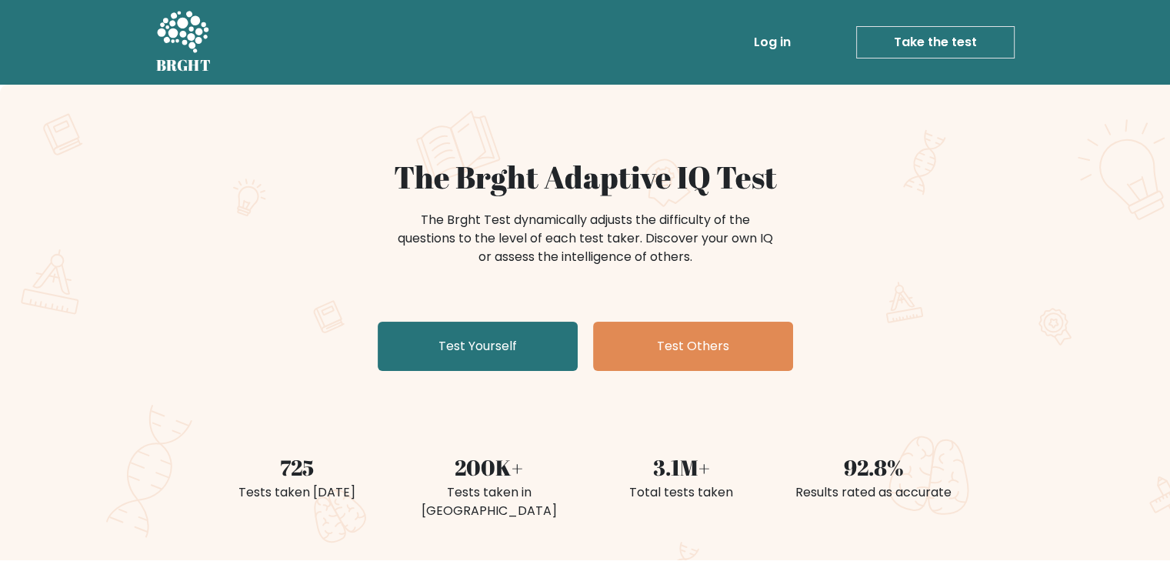
click at [541, 347] on link "Test Yourself" at bounding box center [478, 346] width 200 height 49
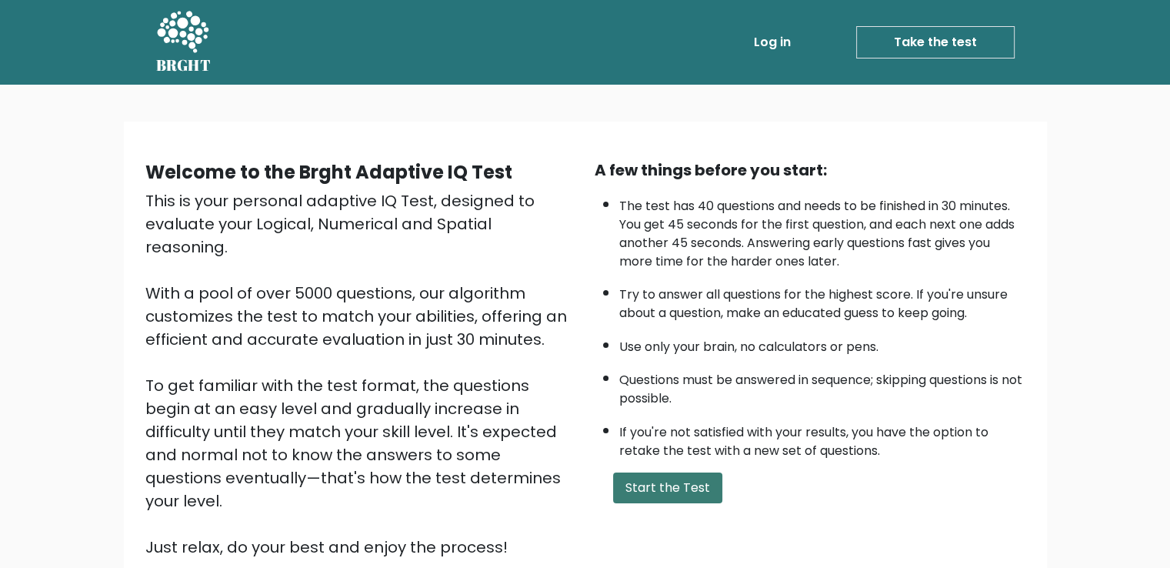
click at [669, 478] on button "Start the Test" at bounding box center [667, 487] width 109 height 31
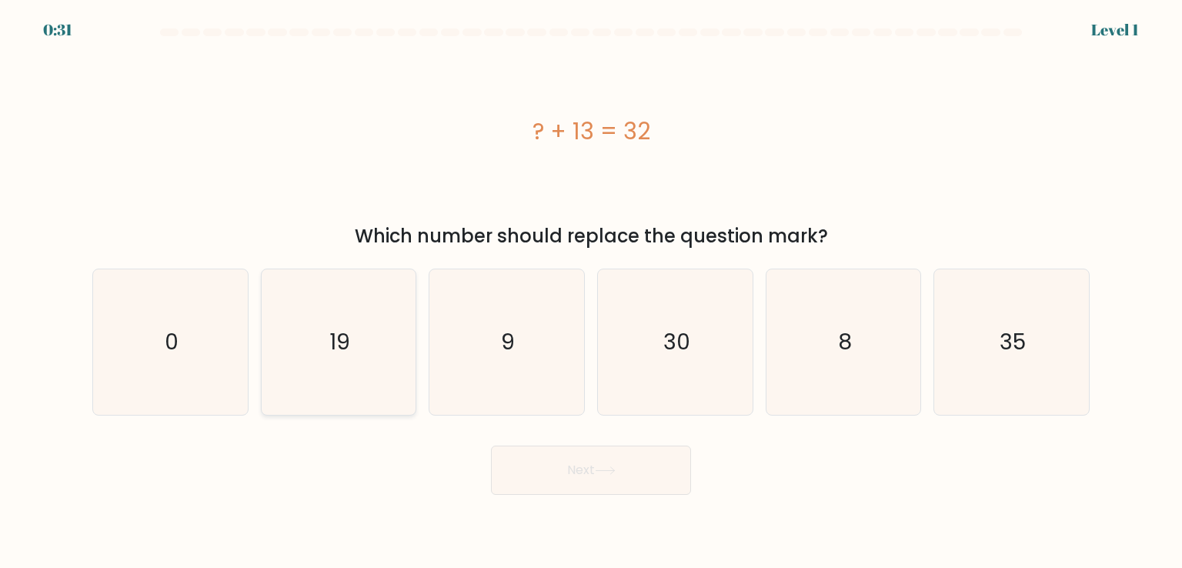
click at [376, 375] on icon "19" at bounding box center [338, 341] width 145 height 145
click at [591, 292] on input "b. 19" at bounding box center [591, 288] width 1 height 8
radio input "true"
click at [668, 469] on button "Next" at bounding box center [591, 469] width 200 height 49
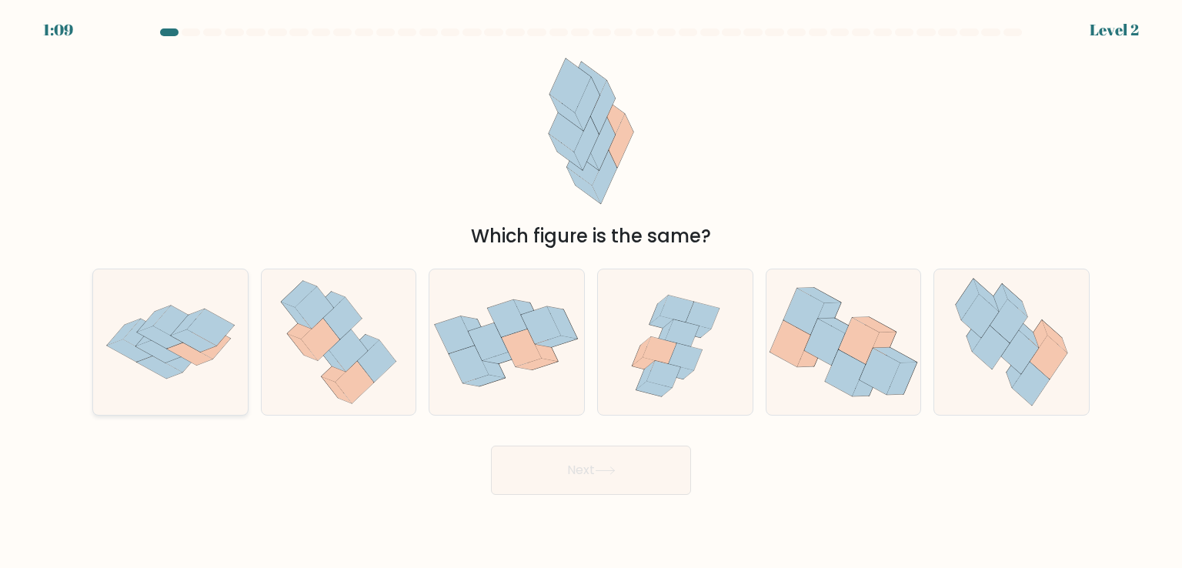
click at [214, 372] on icon at bounding box center [170, 343] width 155 height 108
click at [591, 292] on input "a." at bounding box center [591, 288] width 1 height 8
radio input "true"
click at [1009, 321] on icon at bounding box center [1008, 320] width 37 height 43
click at [592, 292] on input "f." at bounding box center [591, 288] width 1 height 8
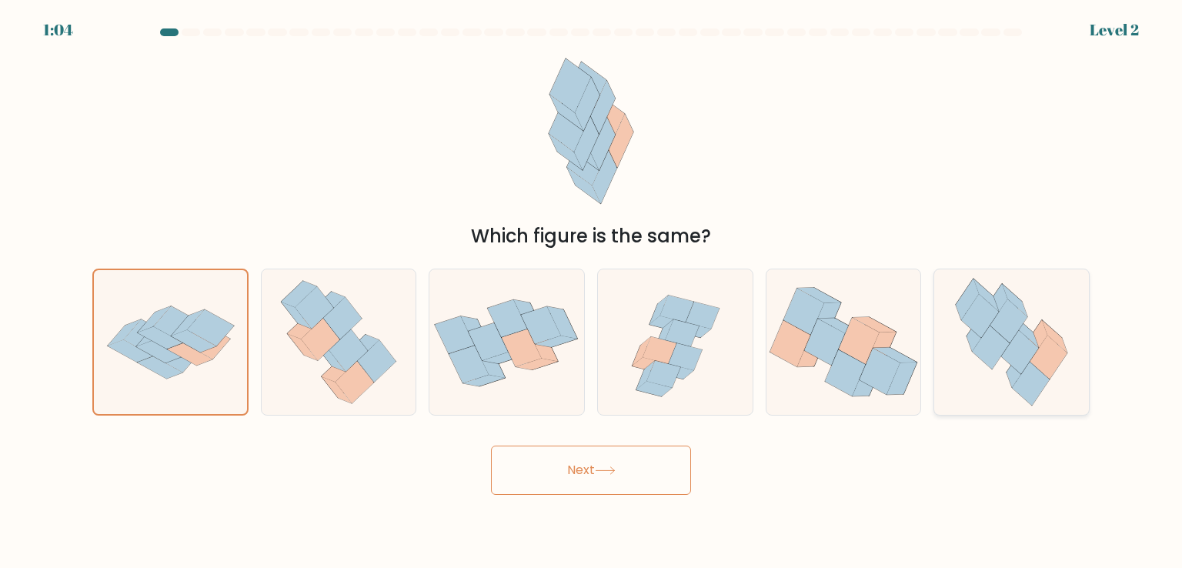
radio input "true"
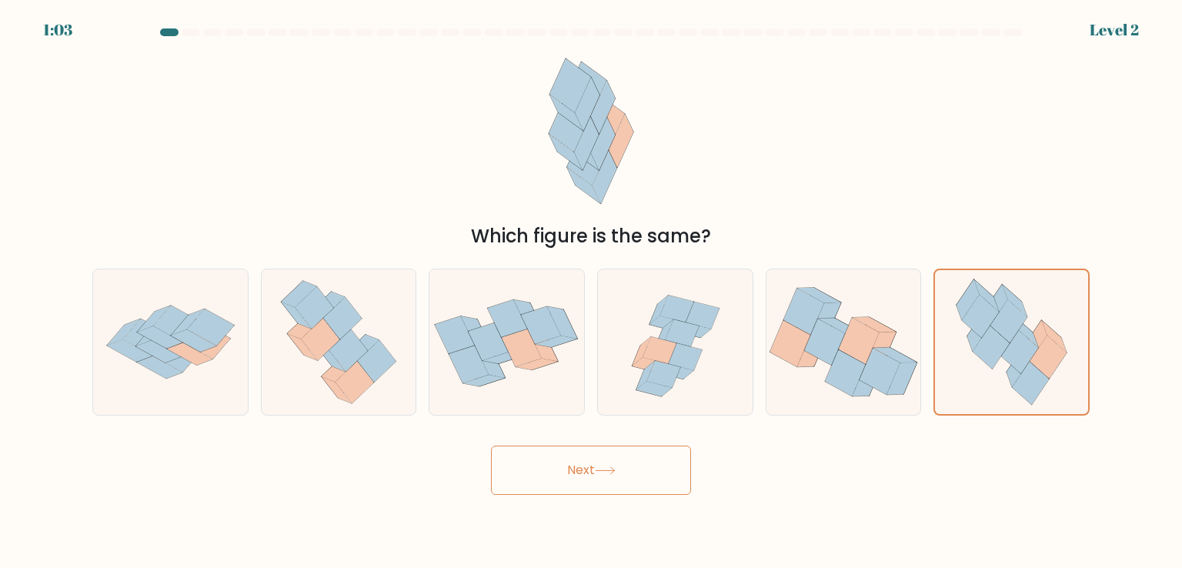
click at [556, 482] on button "Next" at bounding box center [591, 469] width 200 height 49
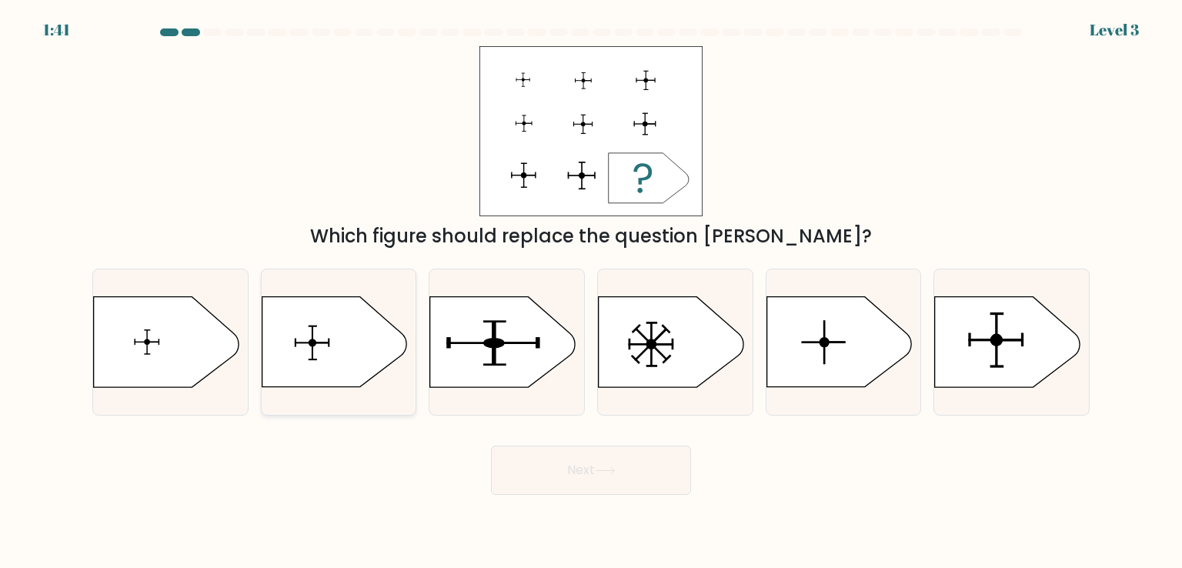
click at [318, 339] on icon at bounding box center [334, 342] width 145 height 90
click at [591, 292] on input "b." at bounding box center [591, 288] width 1 height 8
radio input "true"
click at [633, 465] on button "Next" at bounding box center [591, 469] width 200 height 49
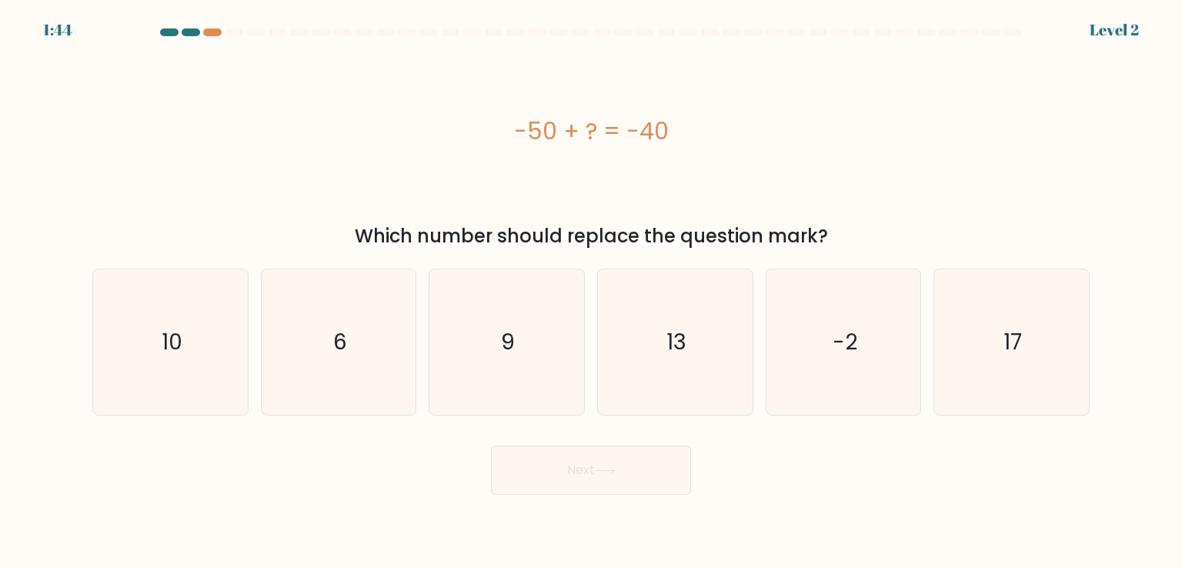
drag, startPoint x: 701, startPoint y: 129, endPoint x: 487, endPoint y: 130, distance: 213.9
click at [487, 130] on div "-50 + ? = -40" at bounding box center [590, 131] width 997 height 35
copy div "-50 + ? = -40"
click at [181, 352] on text "10" at bounding box center [172, 341] width 21 height 31
click at [591, 292] on input "a. 10" at bounding box center [591, 288] width 1 height 8
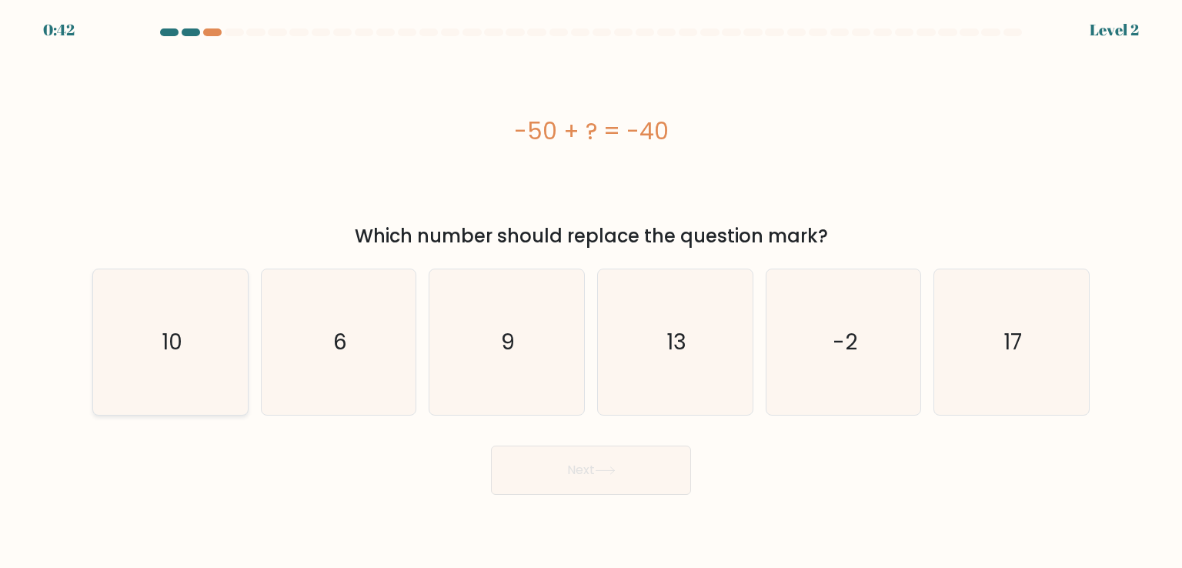
radio input "true"
click at [529, 463] on button "Next" at bounding box center [591, 469] width 200 height 49
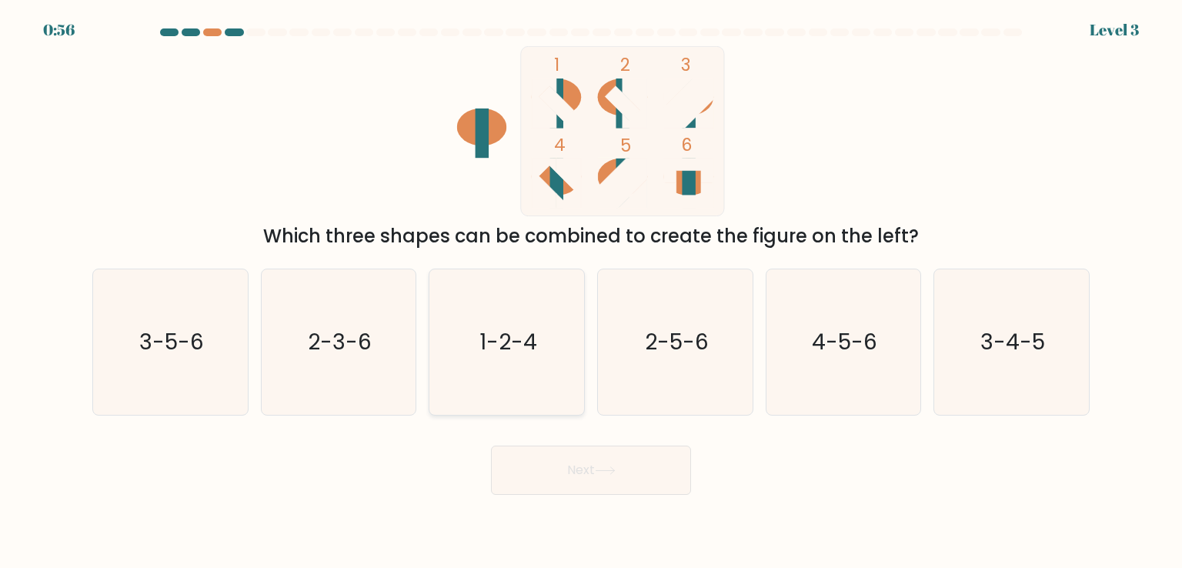
click at [517, 364] on icon "1-2-4" at bounding box center [506, 341] width 145 height 145
click at [591, 292] on input "c. 1-2-4" at bounding box center [591, 288] width 1 height 8
radio input "true"
click at [557, 475] on button "Next" at bounding box center [591, 469] width 200 height 49
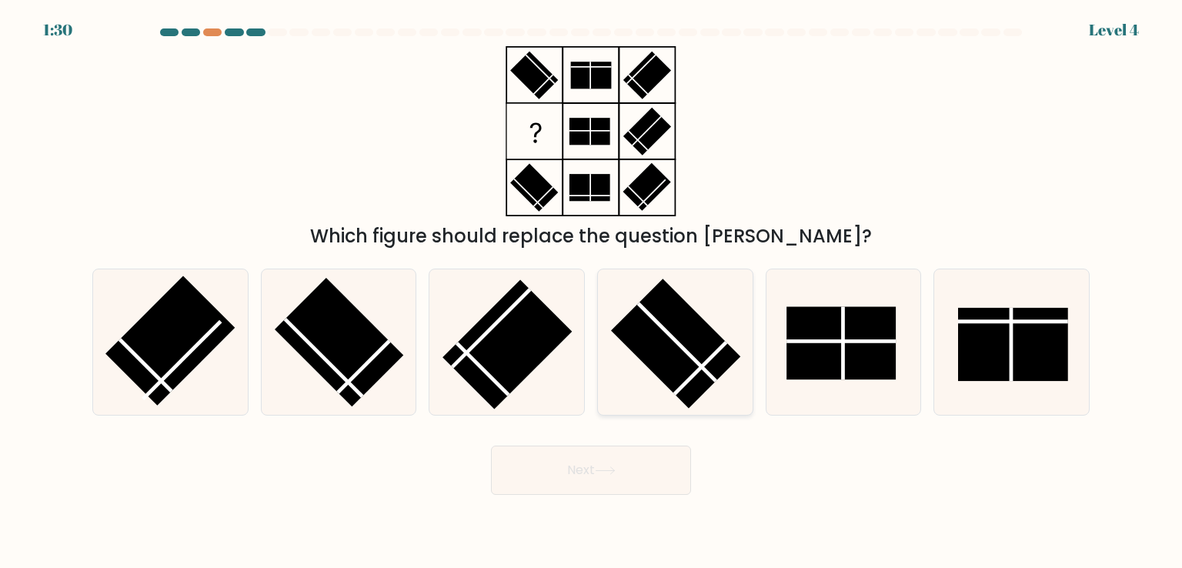
click at [682, 355] on rect at bounding box center [675, 343] width 129 height 129
click at [592, 292] on input "d." at bounding box center [591, 288] width 1 height 8
radio input "true"
click at [643, 475] on button "Next" at bounding box center [591, 469] width 200 height 49
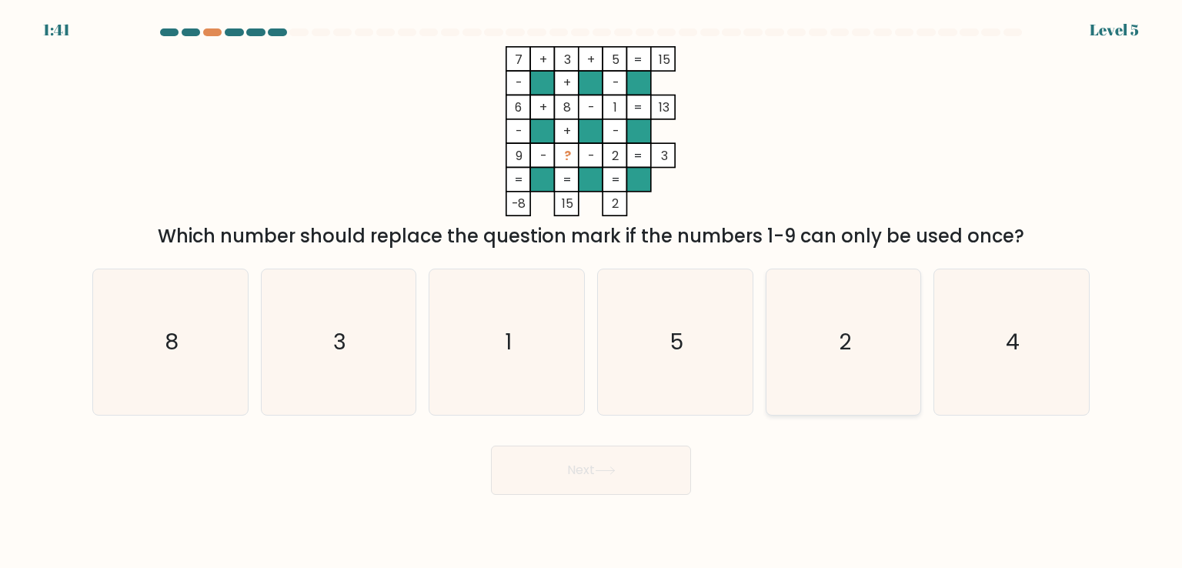
click at [812, 331] on icon "2" at bounding box center [843, 341] width 145 height 145
click at [592, 292] on input "e. 2" at bounding box center [591, 288] width 1 height 8
radio input "true"
click at [603, 483] on button "Next" at bounding box center [591, 469] width 200 height 49
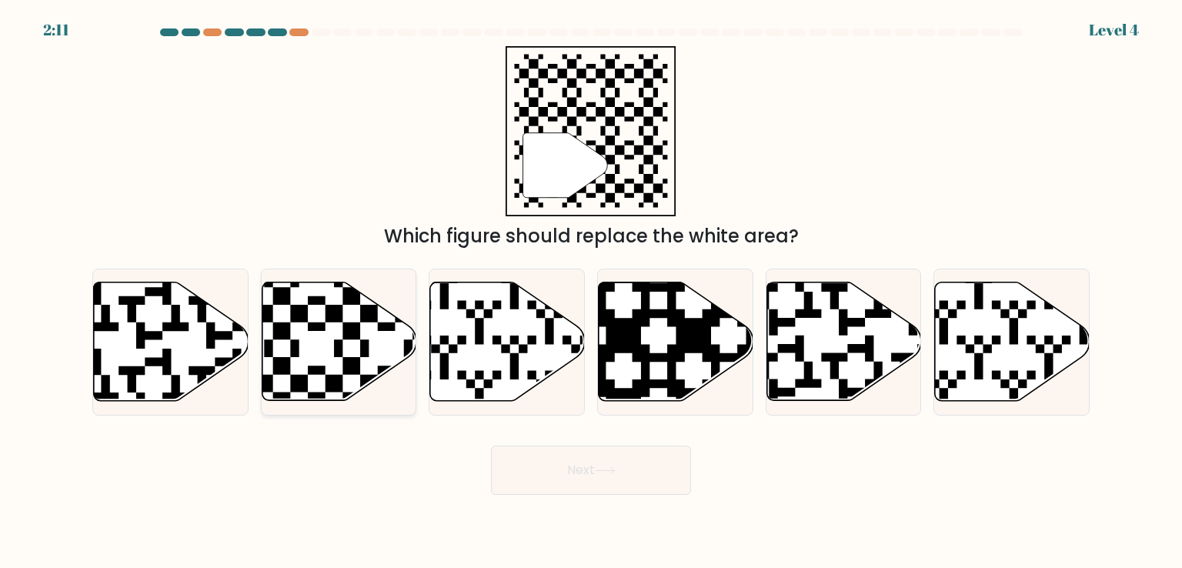
click at [359, 352] on icon at bounding box center [339, 341] width 155 height 118
click at [591, 292] on input "b." at bounding box center [591, 288] width 1 height 8
radio input "true"
click at [551, 469] on button "Next" at bounding box center [591, 469] width 200 height 49
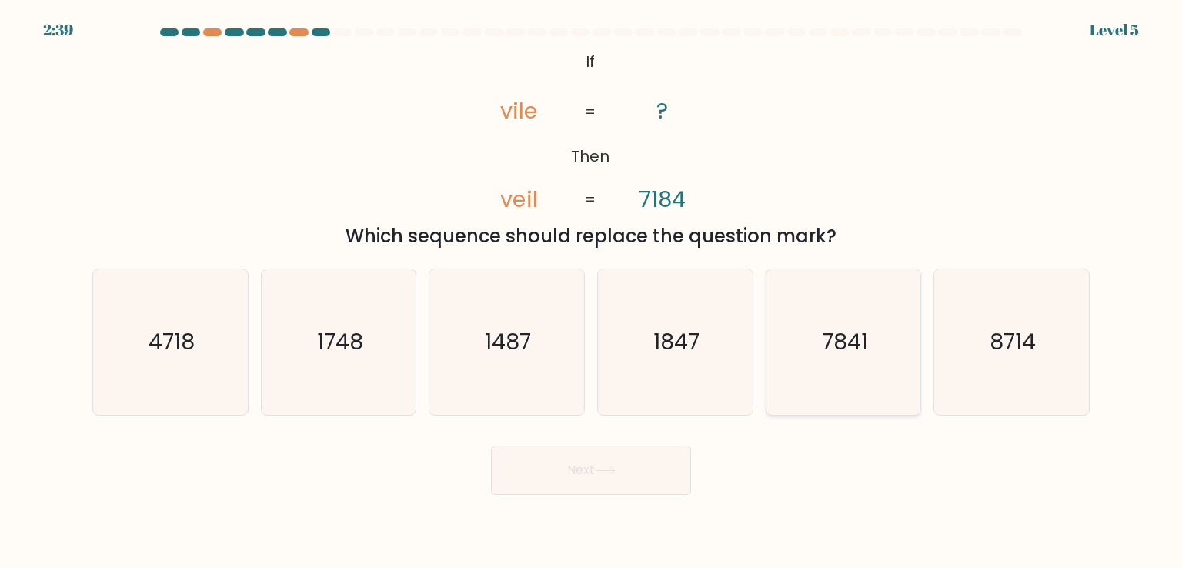
click at [875, 322] on icon "7841" at bounding box center [843, 341] width 145 height 145
click at [592, 292] on input "e. 7841" at bounding box center [591, 288] width 1 height 8
radio input "true"
click at [649, 470] on button "Next" at bounding box center [591, 469] width 200 height 49
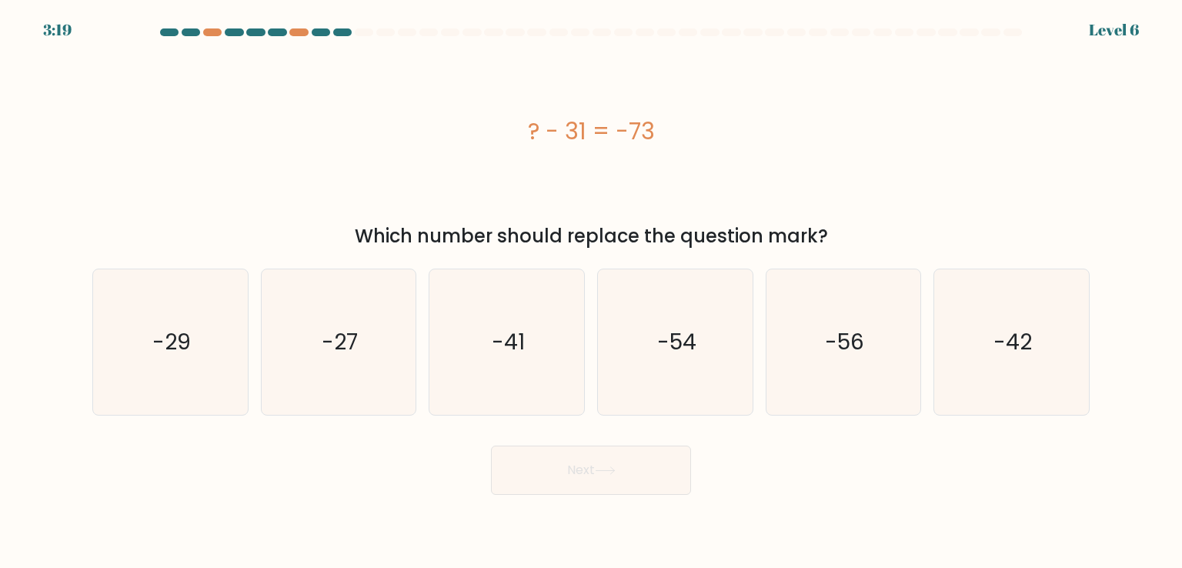
drag, startPoint x: 674, startPoint y: 135, endPoint x: 502, endPoint y: 138, distance: 172.4
click at [502, 138] on div "? - 31 = -73" at bounding box center [590, 131] width 997 height 35
copy div "? - 31 = -73"
click at [991, 315] on icon "-42" at bounding box center [1011, 341] width 145 height 145
click at [592, 292] on input "f. -42" at bounding box center [591, 288] width 1 height 8
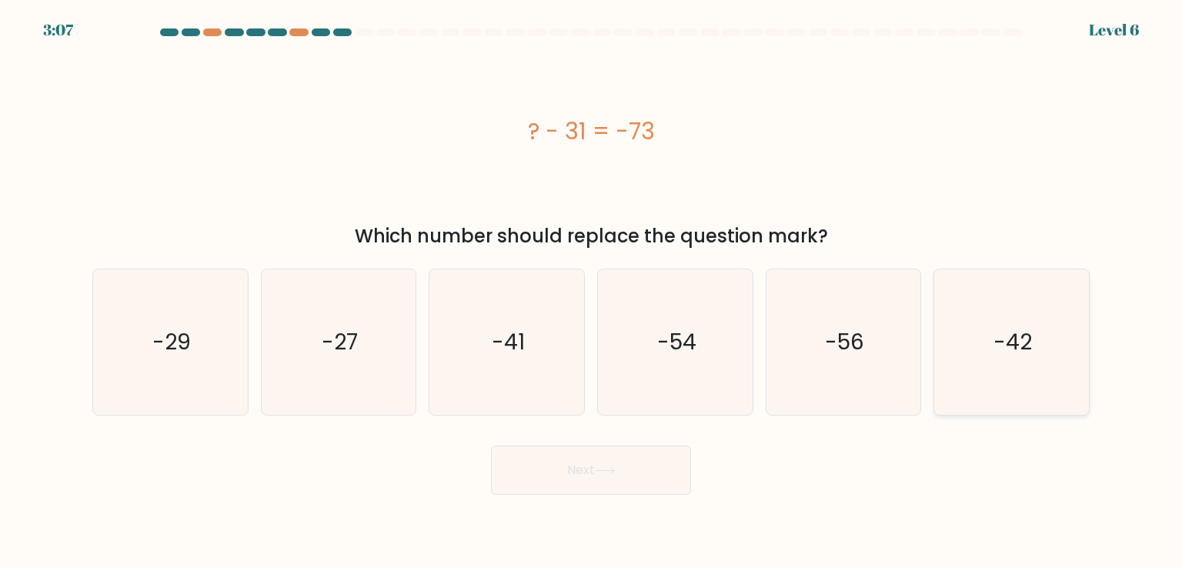
radio input "true"
click at [614, 471] on icon at bounding box center [605, 470] width 21 height 8
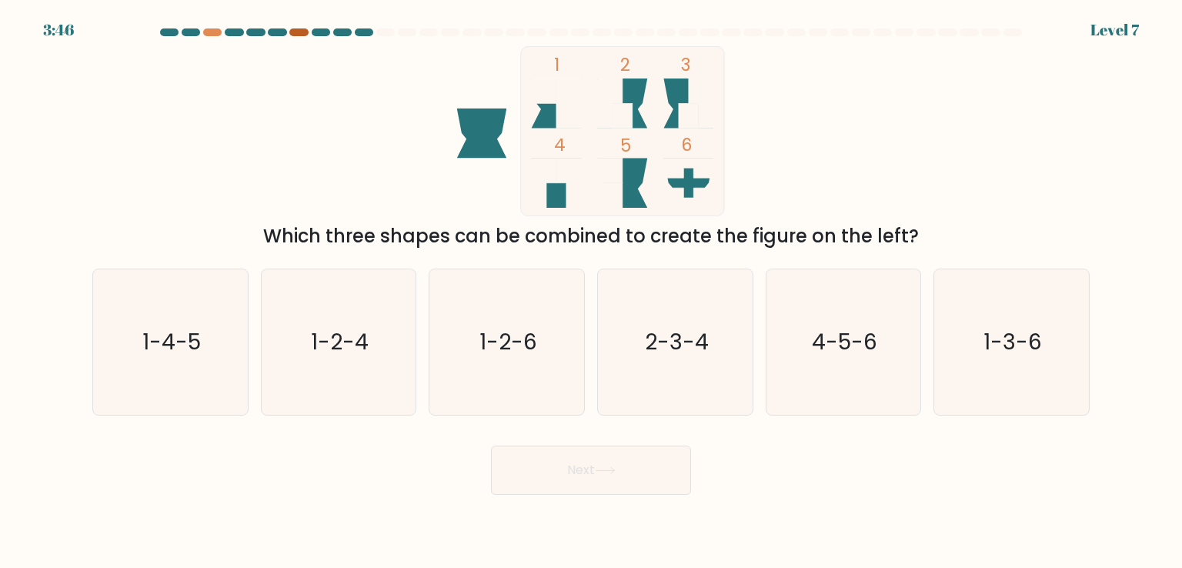
click at [299, 33] on div at bounding box center [298, 32] width 18 height 8
click at [302, 35] on div at bounding box center [298, 32] width 18 height 8
drag, startPoint x: 289, startPoint y: 238, endPoint x: 819, endPoint y: 221, distance: 529.6
click at [819, 221] on div "1 2 3 4 5 6 Which three shapes can be combined to create the figure on the left?" at bounding box center [591, 148] width 1016 height 204
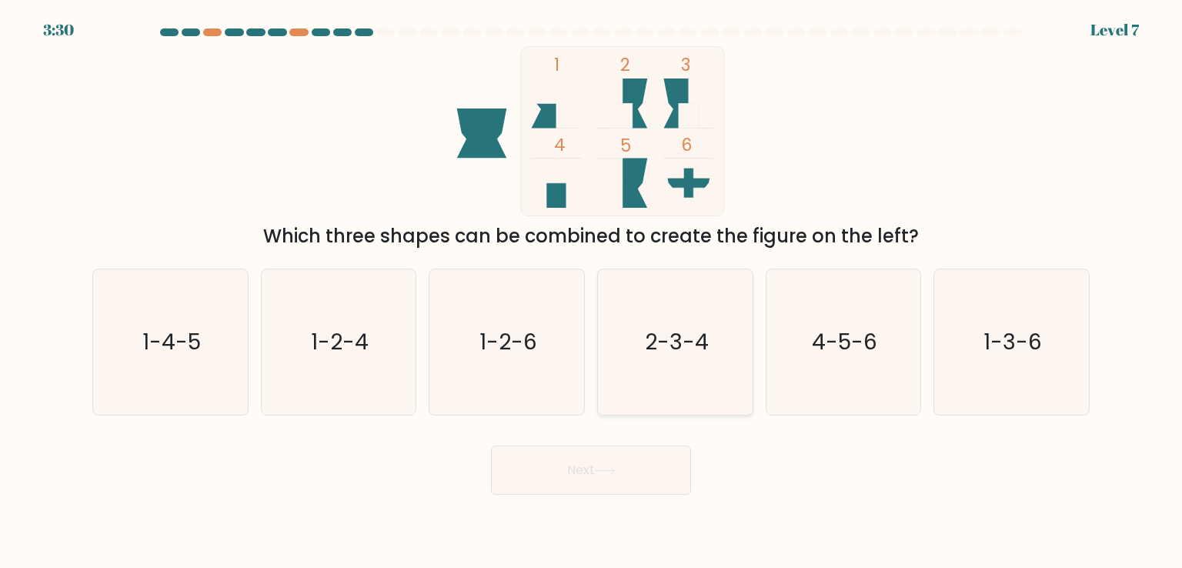
click at [689, 330] on text "2-3-4" at bounding box center [677, 341] width 64 height 31
click at [592, 292] on input "d. 2-3-4" at bounding box center [591, 288] width 1 height 8
radio input "true"
click at [616, 471] on icon at bounding box center [605, 470] width 21 height 8
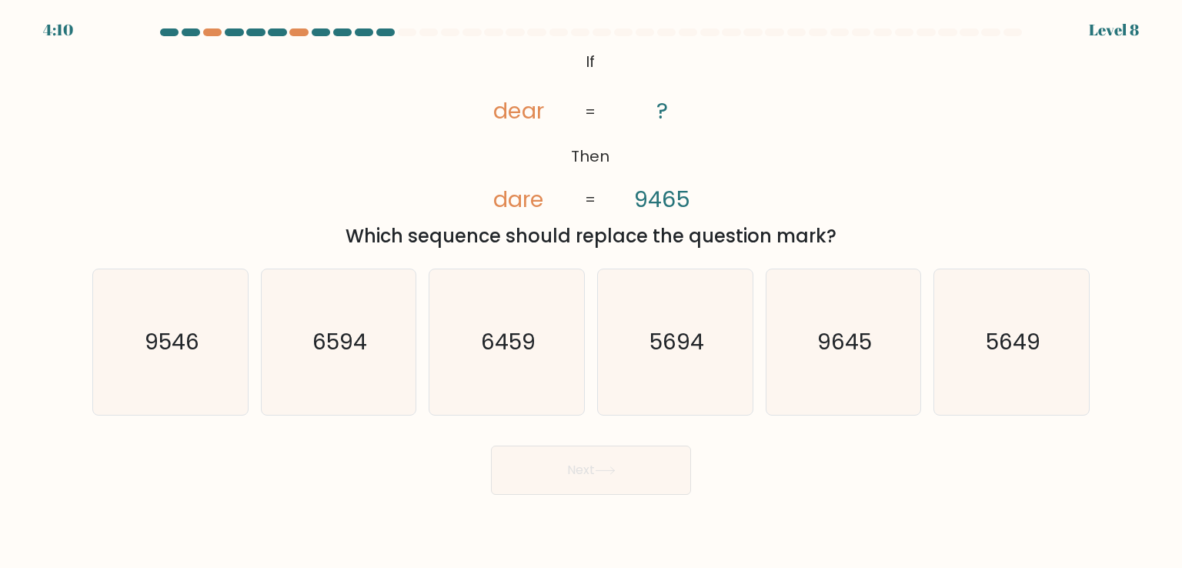
click at [640, 201] on tspan "9465" at bounding box center [663, 199] width 56 height 31
click at [163, 346] on text "9546" at bounding box center [172, 341] width 55 height 31
click at [591, 292] on input "a. 9546" at bounding box center [591, 288] width 1 height 8
radio input "true"
click at [566, 454] on button "Next" at bounding box center [591, 469] width 200 height 49
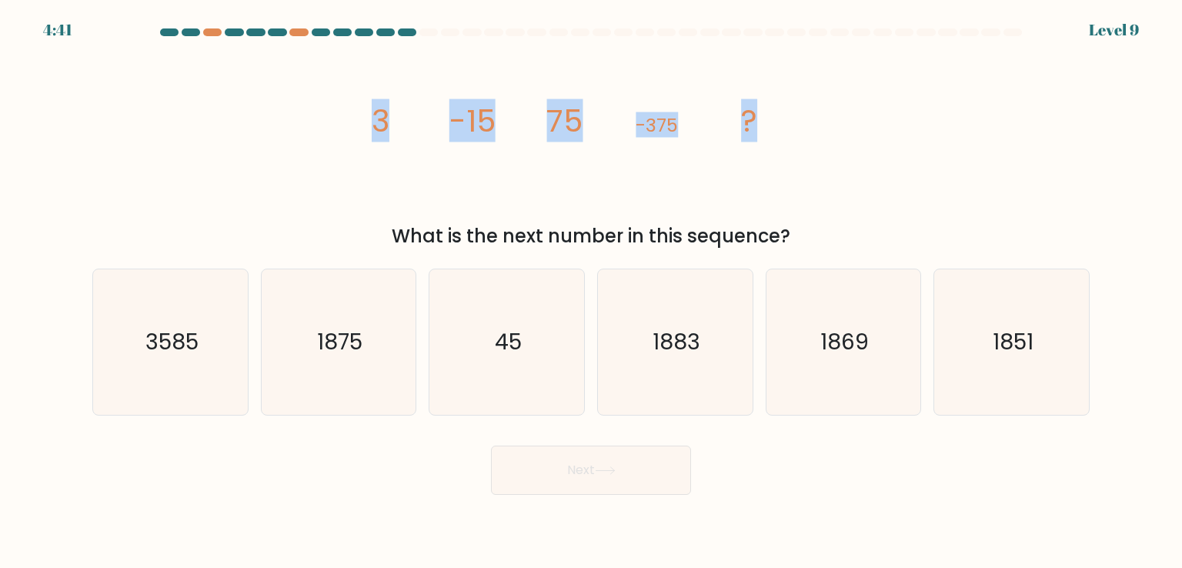
drag, startPoint x: 361, startPoint y: 127, endPoint x: 826, endPoint y: 102, distance: 466.2
click at [826, 102] on div "image/svg+xml 3 -15 75 -375 ? What is the next number in this sequence?" at bounding box center [591, 148] width 1016 height 204
copy g "3 -15 75 -375 ?"
click at [307, 329] on icon "1875" at bounding box center [338, 341] width 145 height 145
click at [591, 292] on input "b. 1875" at bounding box center [591, 288] width 1 height 8
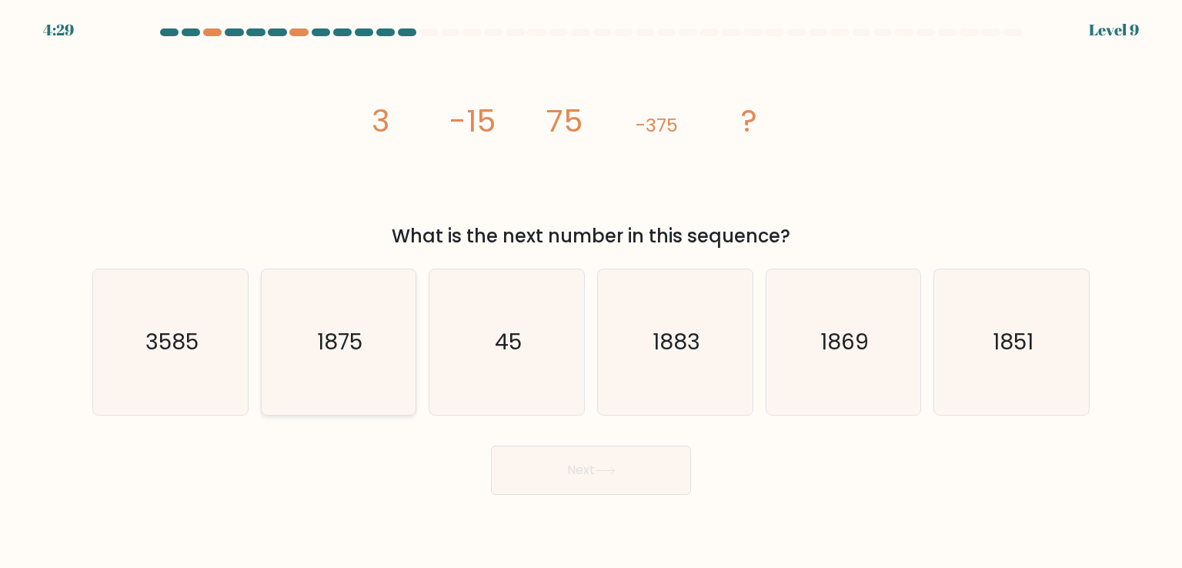
radio input "true"
click at [505, 465] on button "Next" at bounding box center [591, 469] width 200 height 49
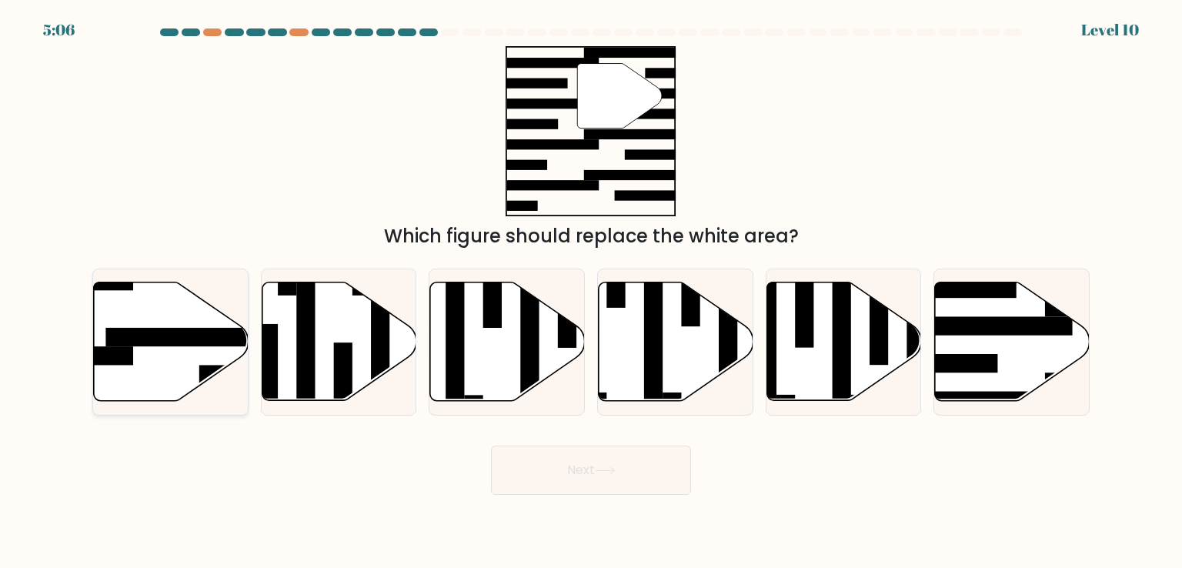
click at [148, 338] on rect at bounding box center [189, 337] width 168 height 18
click at [591, 292] on input "a." at bounding box center [591, 288] width 1 height 8
radio input "true"
click at [548, 468] on button "Next" at bounding box center [591, 469] width 200 height 49
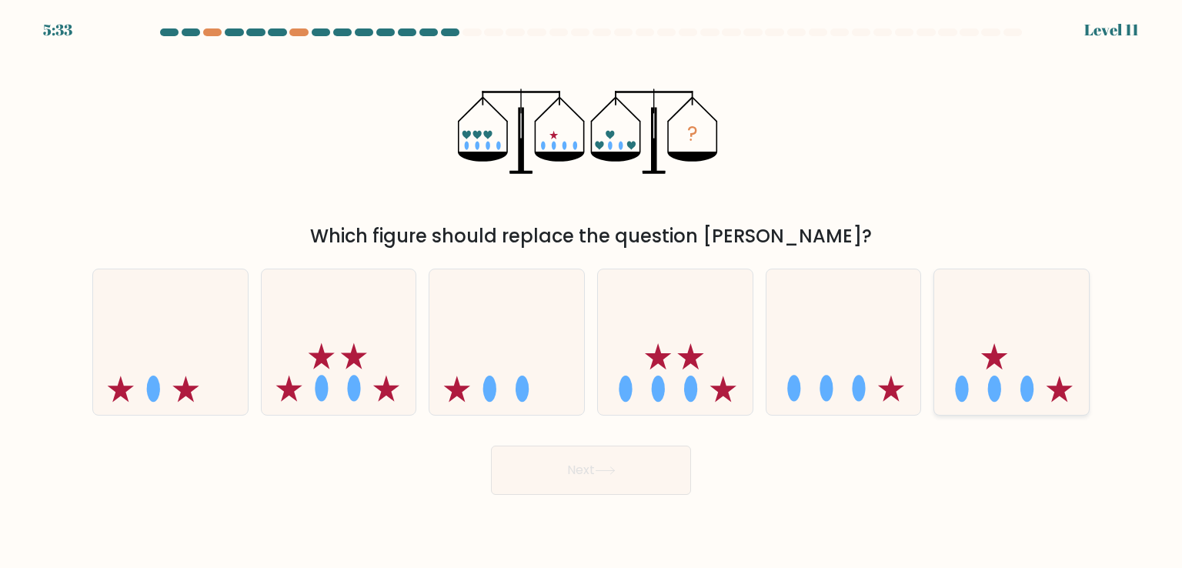
click at [1004, 359] on icon at bounding box center [1011, 342] width 155 height 128
click at [592, 292] on input "f." at bounding box center [591, 288] width 1 height 8
radio input "true"
click at [568, 465] on button "Next" at bounding box center [591, 469] width 200 height 49
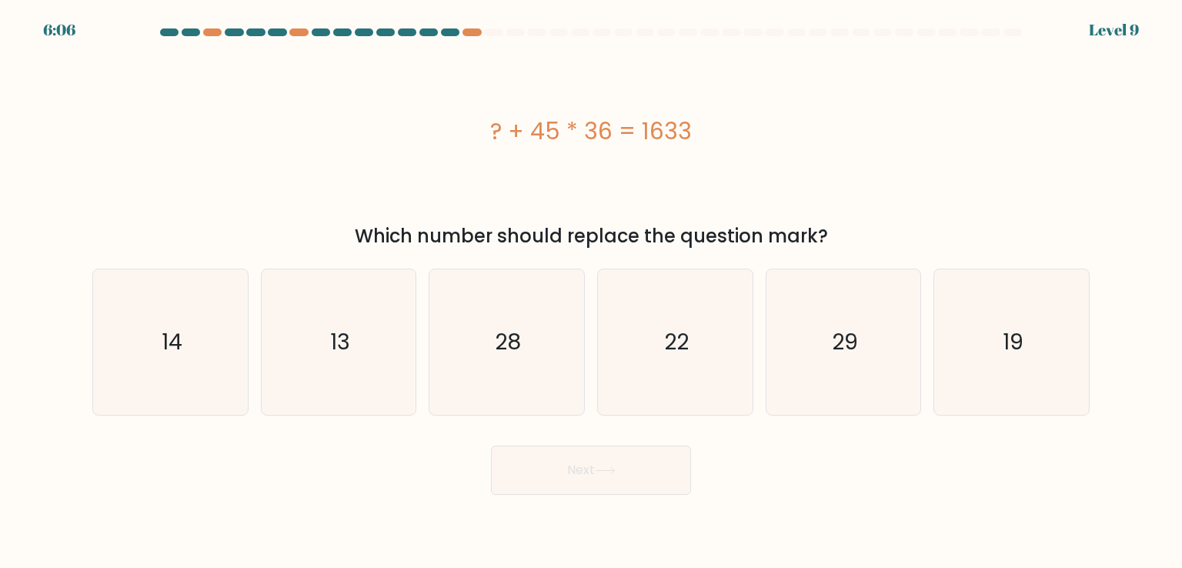
drag, startPoint x: 472, startPoint y: 117, endPoint x: 745, endPoint y: 118, distance: 272.4
click at [745, 118] on div "? + 45 * 36 = 1633" at bounding box center [590, 131] width 997 height 35
copy div "? + 45 * 36 = 1633"
click at [336, 343] on text "13" at bounding box center [340, 341] width 20 height 31
click at [591, 292] on input "b. 13" at bounding box center [591, 288] width 1 height 8
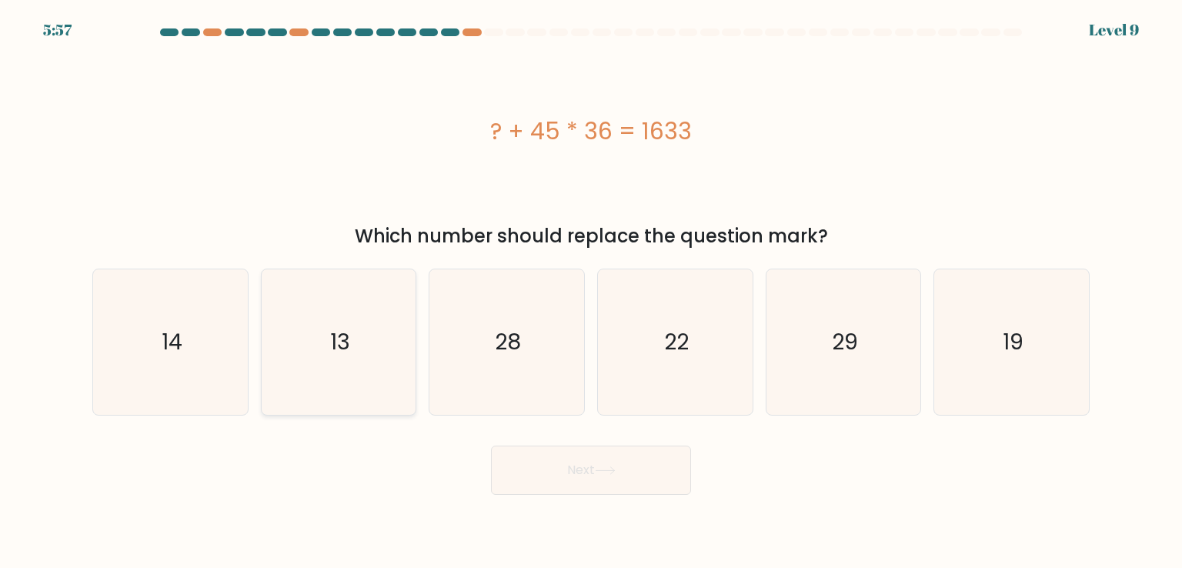
radio input "true"
click at [600, 493] on button "Next" at bounding box center [591, 469] width 200 height 49
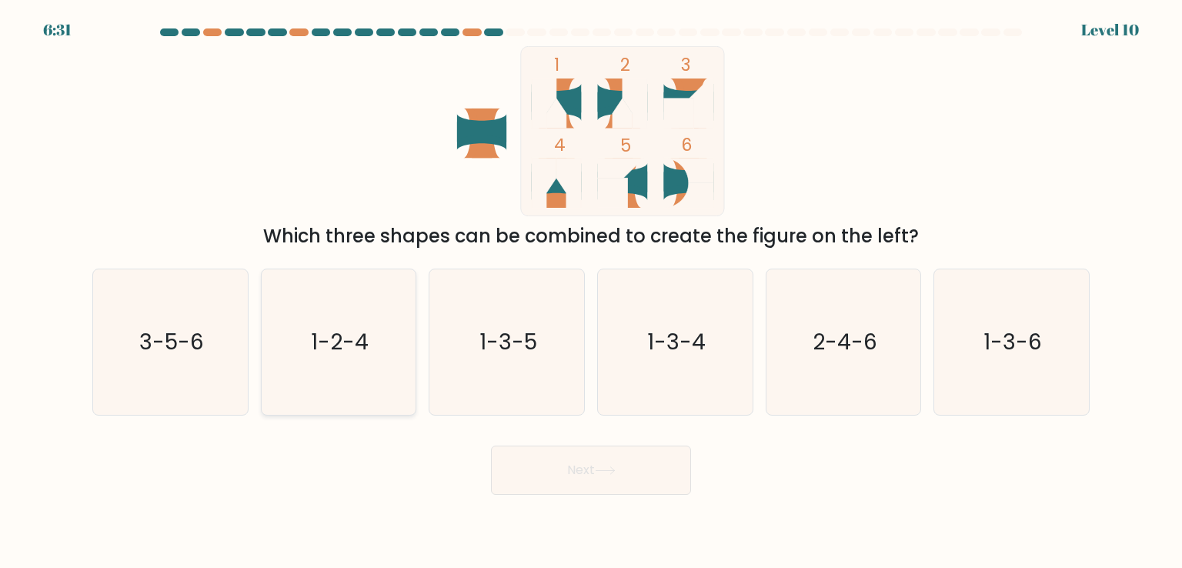
click at [369, 342] on icon "1-2-4" at bounding box center [338, 341] width 145 height 145
click at [591, 292] on input "b. 1-2-4" at bounding box center [591, 288] width 1 height 8
radio input "true"
click at [521, 449] on button "Next" at bounding box center [591, 469] width 200 height 49
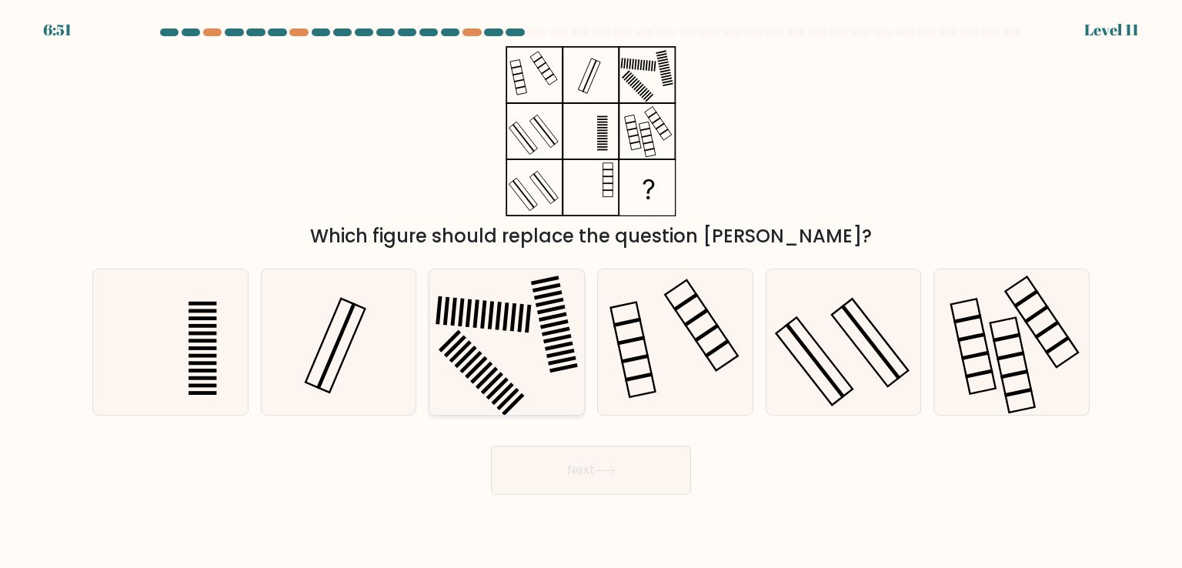
click at [456, 328] on icon at bounding box center [506, 341] width 145 height 145
click at [591, 292] on input "c." at bounding box center [591, 288] width 1 height 8
radio input "true"
click at [621, 494] on body "6:51 Level 11" at bounding box center [591, 284] width 1182 height 568
click at [617, 479] on button "Next" at bounding box center [591, 469] width 200 height 49
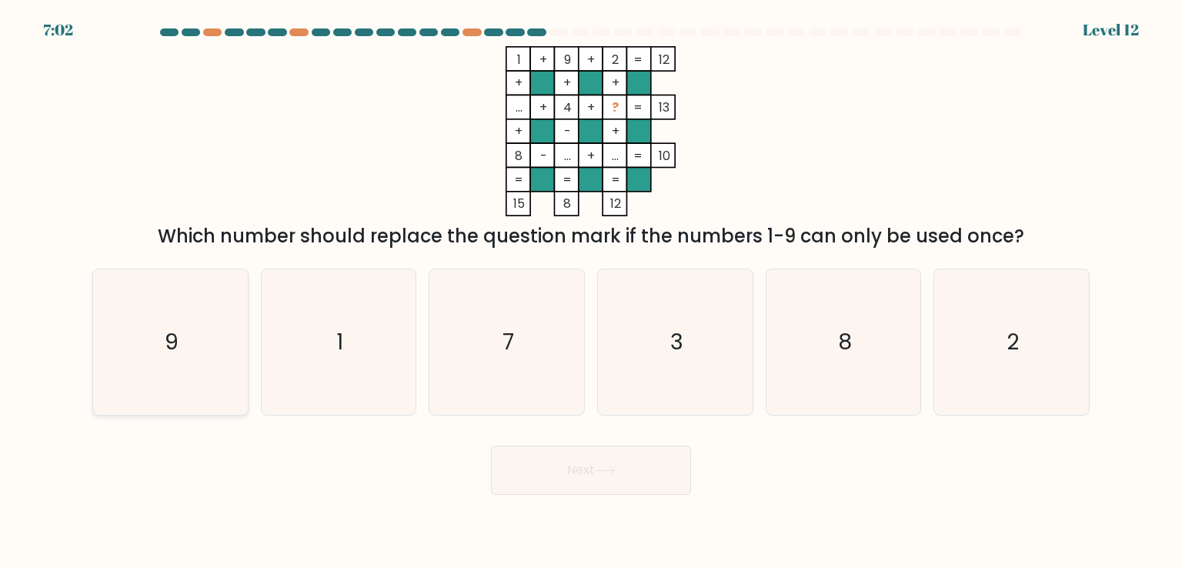
click at [160, 333] on icon "9" at bounding box center [170, 341] width 145 height 145
click at [591, 292] on input "a. 9" at bounding box center [591, 288] width 1 height 8
radio input "true"
click at [526, 477] on button "Next" at bounding box center [591, 469] width 200 height 49
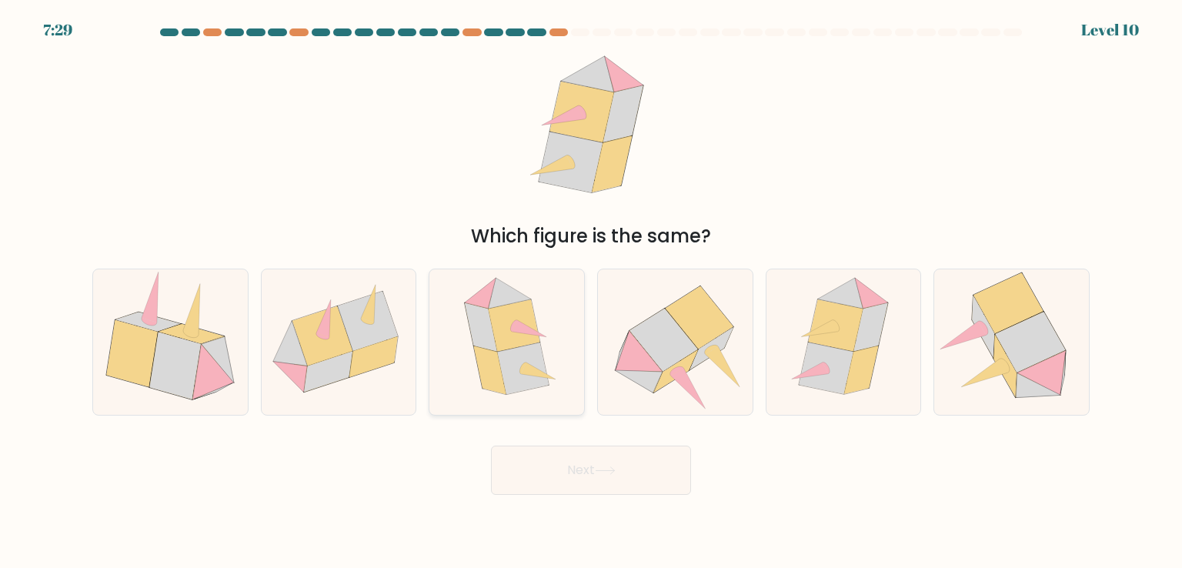
click at [526, 372] on icon at bounding box center [538, 371] width 35 height 17
click at [591, 292] on input "c." at bounding box center [591, 288] width 1 height 8
radio input "true"
click at [529, 494] on body "7:28 Level 10" at bounding box center [591, 284] width 1182 height 568
click at [531, 484] on button "Next" at bounding box center [591, 469] width 200 height 49
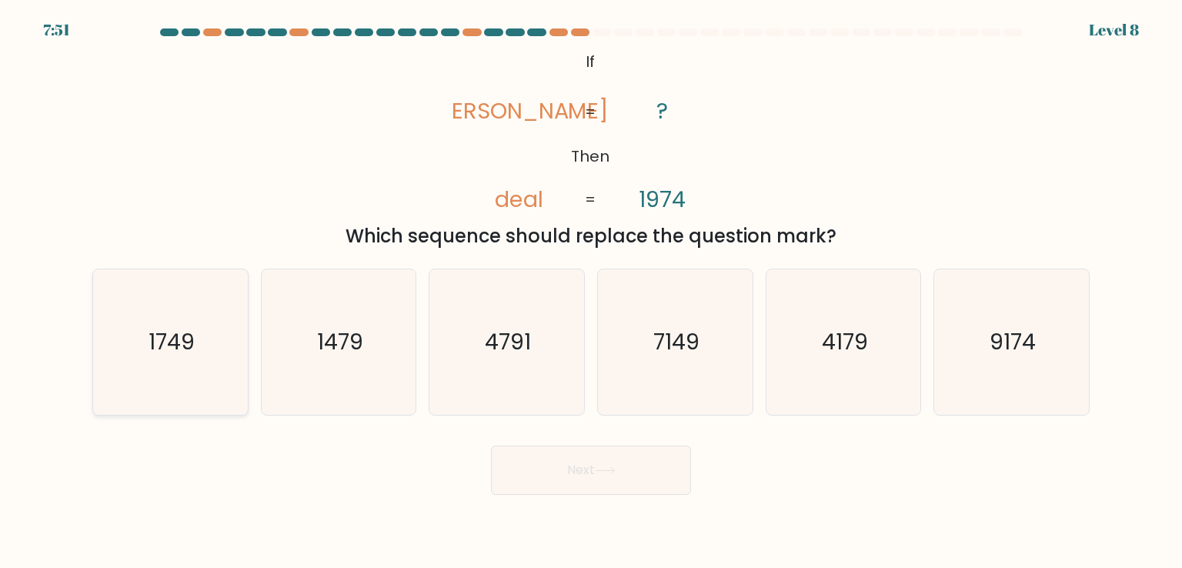
click at [206, 321] on icon "1749" at bounding box center [170, 341] width 145 height 145
click at [591, 292] on input "a. 1749" at bounding box center [591, 288] width 1 height 8
radio input "true"
click at [552, 472] on button "Next" at bounding box center [591, 469] width 200 height 49
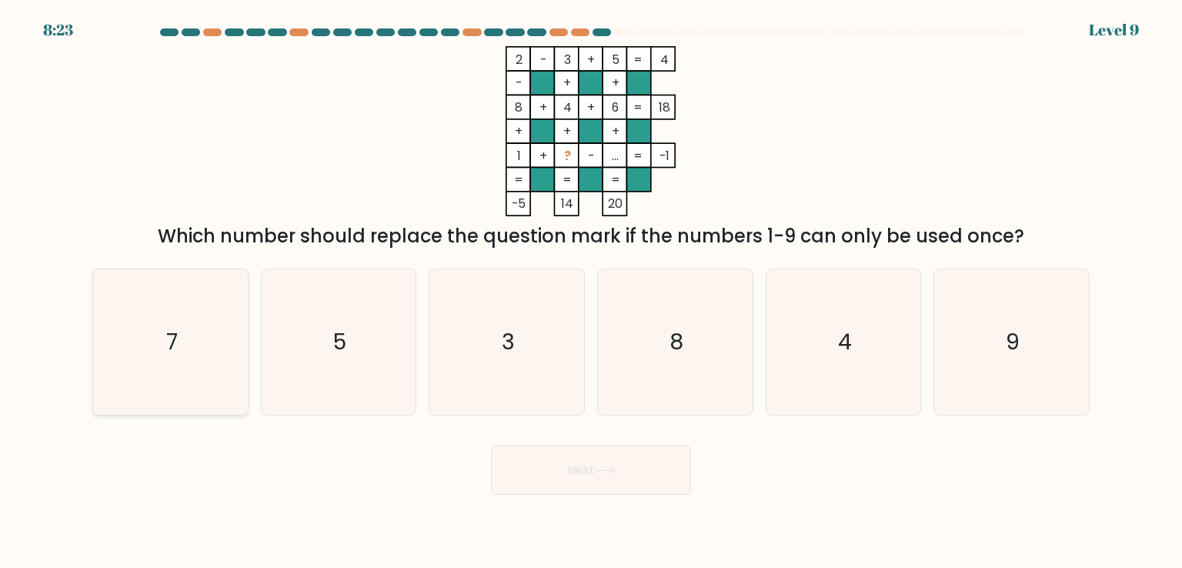
click at [138, 381] on icon "7" at bounding box center [170, 341] width 145 height 145
click at [591, 292] on input "a. 7" at bounding box center [591, 288] width 1 height 8
radio input "true"
click at [540, 486] on button "Next" at bounding box center [591, 469] width 200 height 49
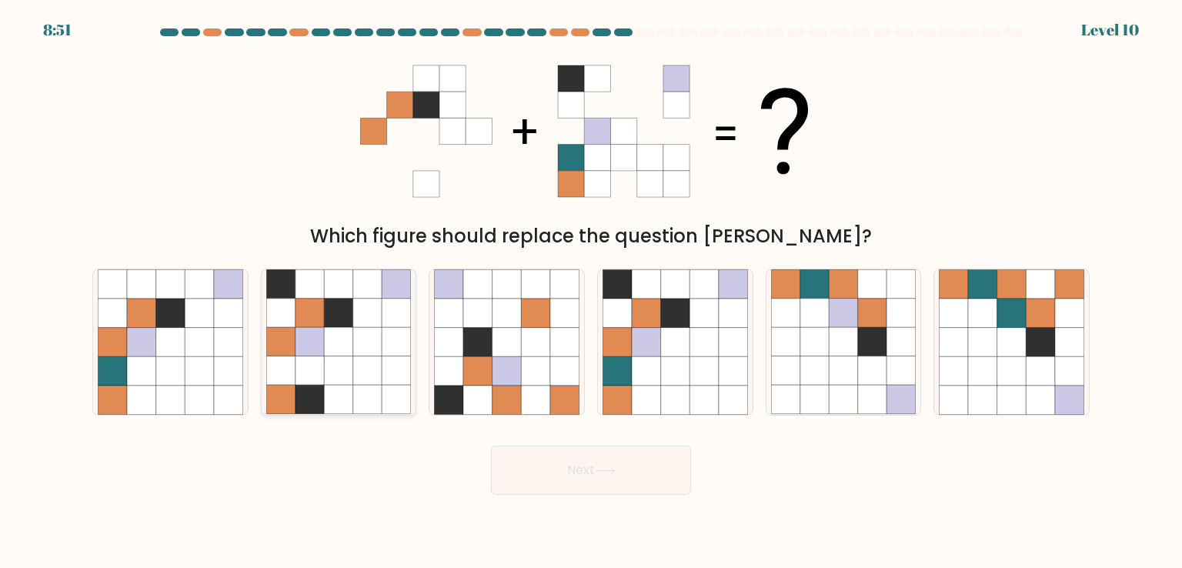
click at [297, 347] on icon at bounding box center [309, 342] width 29 height 29
click at [591, 292] on input "b." at bounding box center [591, 288] width 1 height 8
radio input "true"
click at [549, 472] on button "Next" at bounding box center [591, 469] width 200 height 49
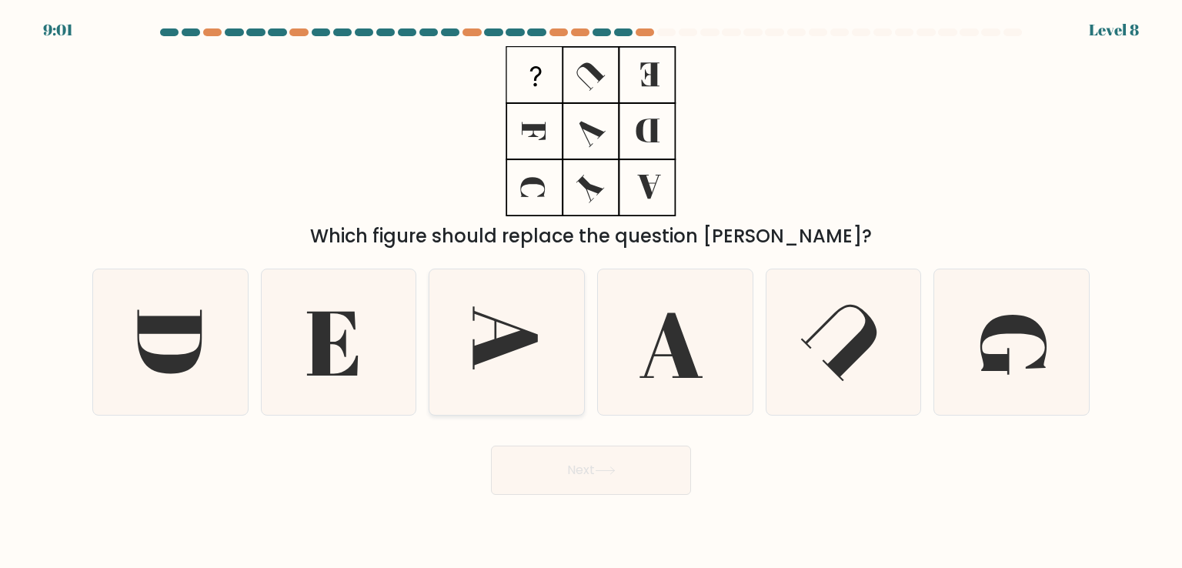
click at [521, 343] on icon at bounding box center [505, 338] width 65 height 62
click at [591, 292] on input "c." at bounding box center [591, 288] width 1 height 8
radio input "true"
click at [616, 471] on icon at bounding box center [605, 470] width 21 height 8
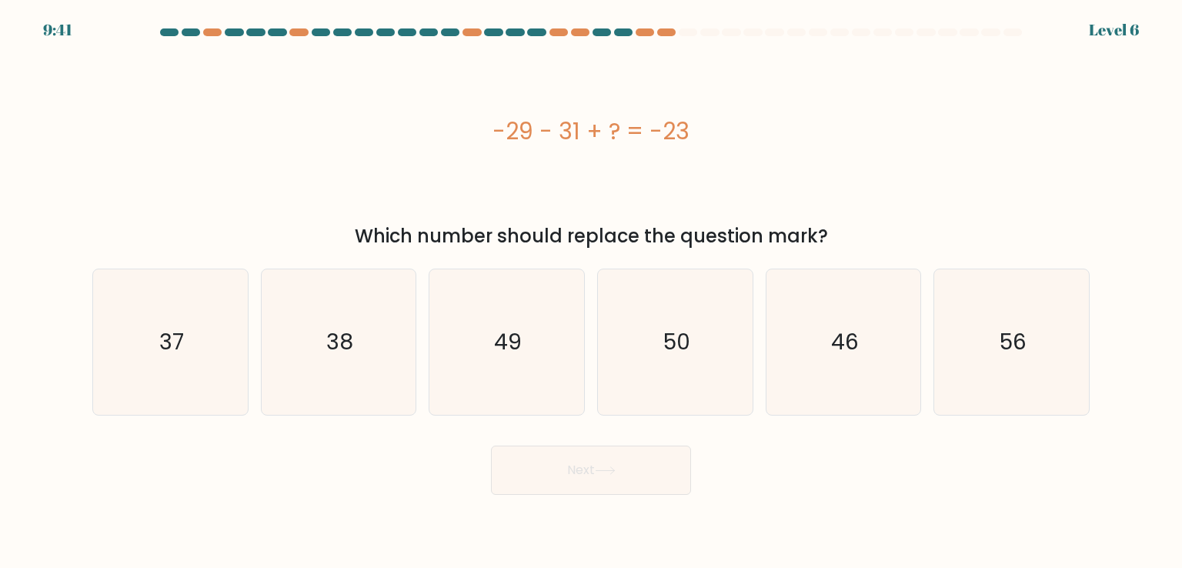
drag, startPoint x: 493, startPoint y: 135, endPoint x: 705, endPoint y: 127, distance: 211.7
click at [705, 127] on div "-29 - 31 + ? = -23" at bounding box center [590, 131] width 997 height 35
copy div "-29 - 31 + ? = -23"
click at [106, 367] on icon "37" at bounding box center [170, 341] width 145 height 145
click at [591, 292] on input "a. 37" at bounding box center [591, 288] width 1 height 8
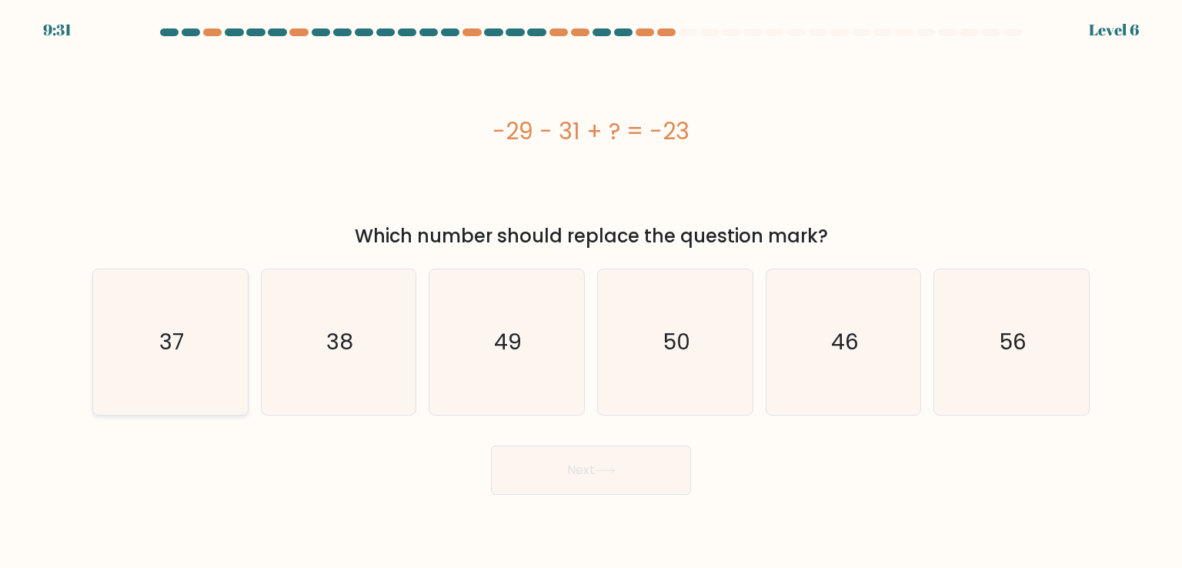
radio input "true"
click at [560, 477] on button "Next" at bounding box center [591, 469] width 200 height 49
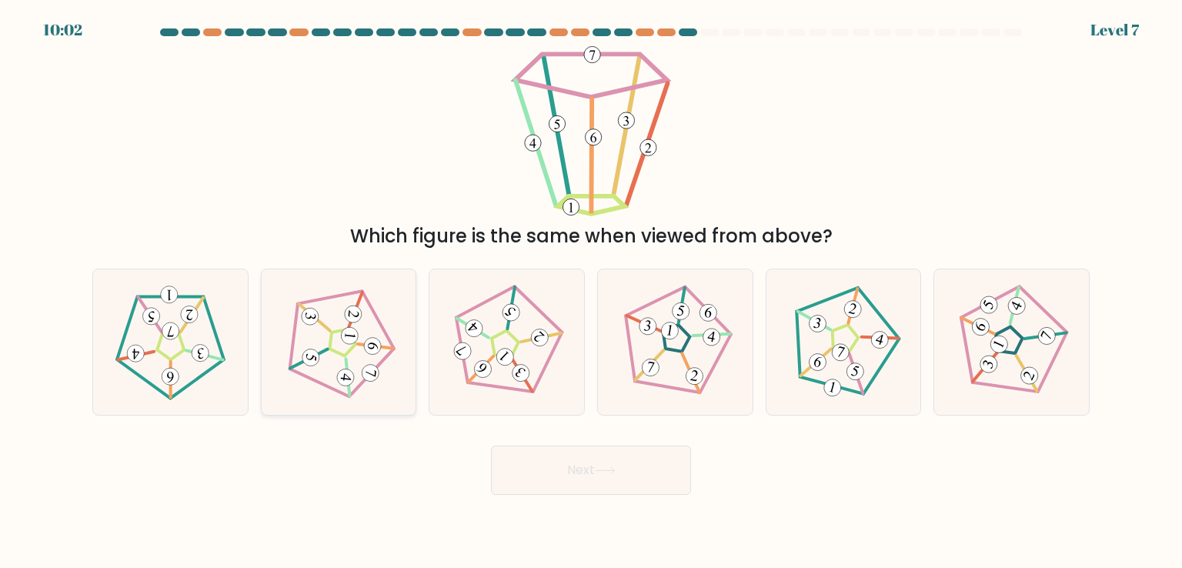
click at [354, 390] on 234 at bounding box center [344, 343] width 114 height 118
click at [591, 292] on input "b." at bounding box center [591, 288] width 1 height 8
radio input "true"
click at [622, 483] on button "Next" at bounding box center [591, 469] width 200 height 49
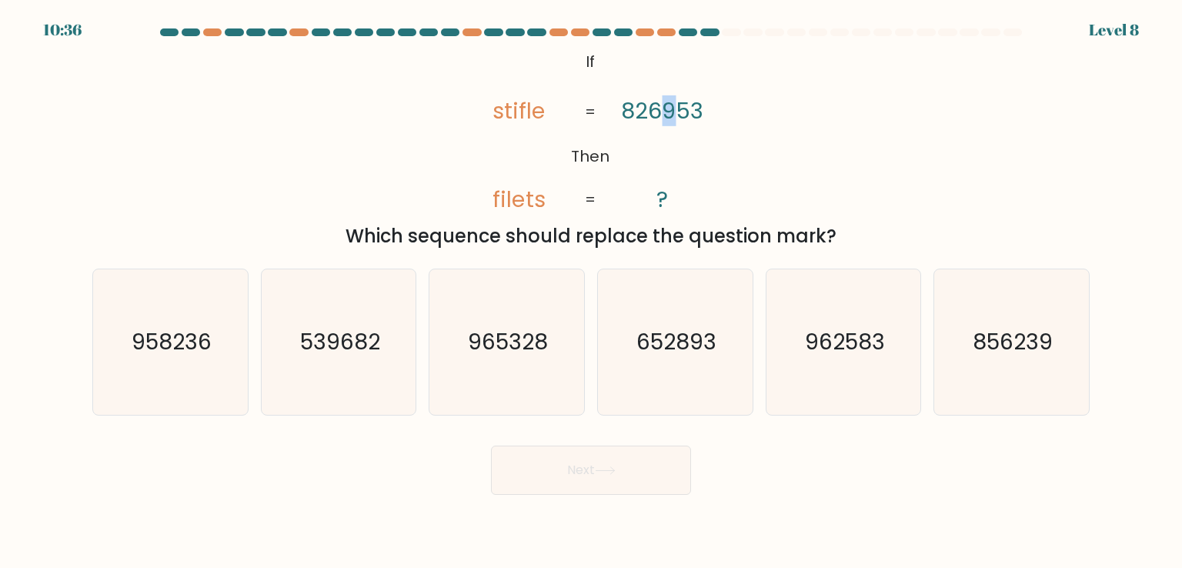
drag, startPoint x: 670, startPoint y: 108, endPoint x: 662, endPoint y: 111, distance: 8.8
click at [662, 111] on tspan "826953" at bounding box center [663, 110] width 82 height 31
click at [487, 369] on icon "965328" at bounding box center [506, 341] width 145 height 145
click at [591, 292] on input "c. 965328" at bounding box center [591, 288] width 1 height 8
radio input "true"
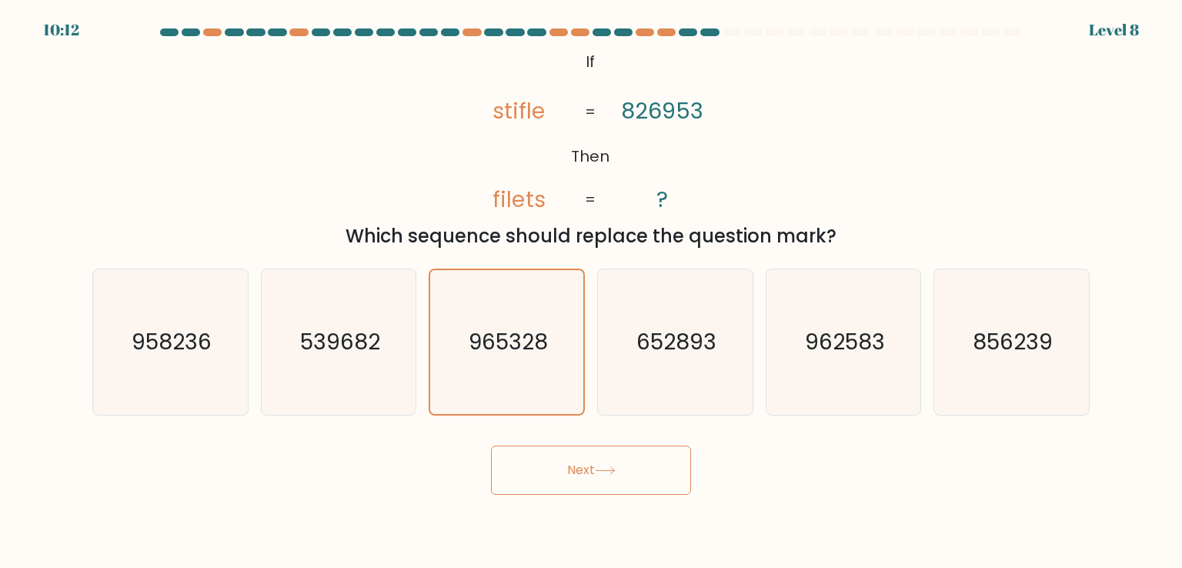
click at [535, 469] on button "Next" at bounding box center [591, 469] width 200 height 49
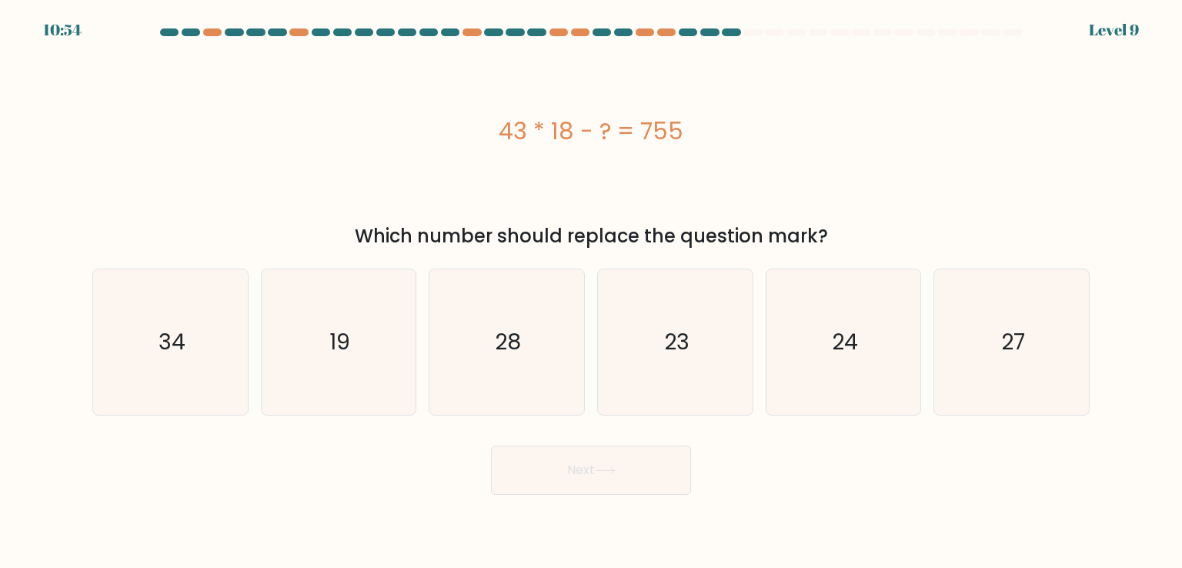
drag, startPoint x: 672, startPoint y: 123, endPoint x: 509, endPoint y: 149, distance: 166.0
click at [509, 149] on div "43 * 18 - ? = 755" at bounding box center [590, 131] width 997 height 170
click at [675, 145] on div "43 * 18 - ? = 755" at bounding box center [590, 131] width 997 height 35
drag, startPoint x: 689, startPoint y: 138, endPoint x: 499, endPoint y: 152, distance: 190.5
click at [499, 152] on div "43 * 18 - ? = 755" at bounding box center [590, 131] width 997 height 170
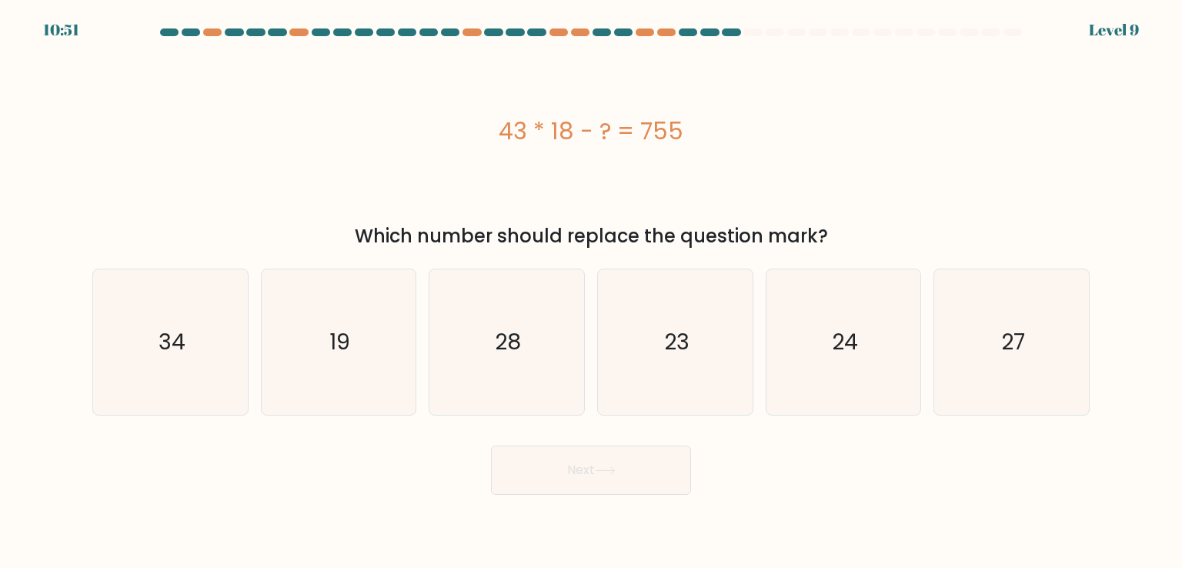
copy div "43 * 18 - ? = 755"
click at [385, 342] on icon "19" at bounding box center [338, 341] width 145 height 145
click at [591, 292] on input "b. 19" at bounding box center [591, 288] width 1 height 8
radio input "true"
click at [546, 468] on button "Next" at bounding box center [591, 469] width 200 height 49
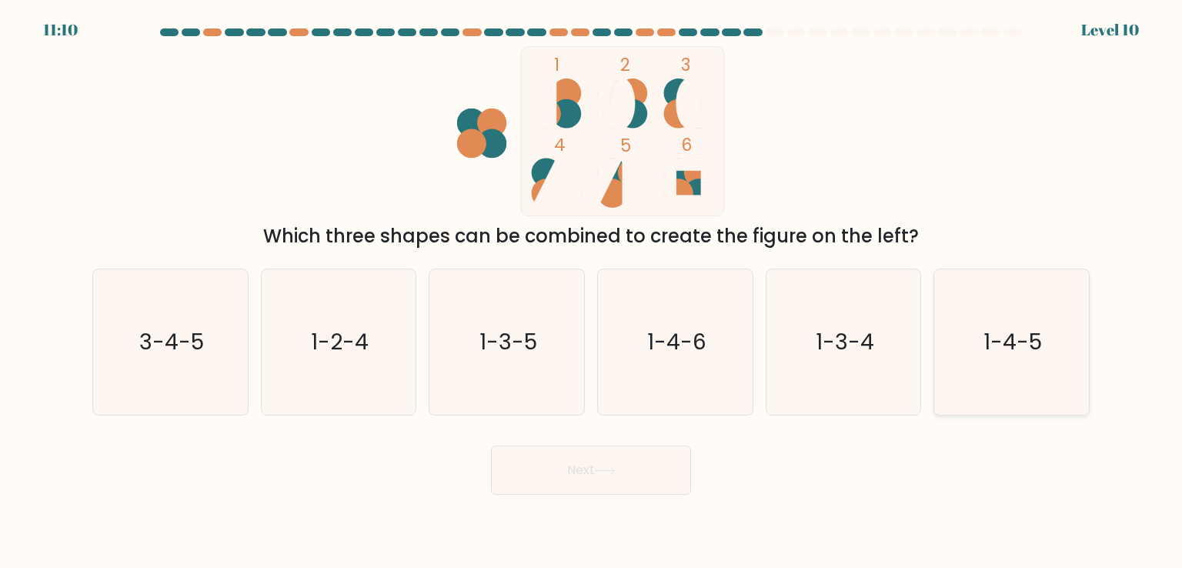
click at [1039, 338] on text "1-4-5" at bounding box center [1012, 341] width 58 height 31
click at [592, 292] on input "f. 1-4-5" at bounding box center [591, 288] width 1 height 8
radio input "true"
click at [656, 482] on button "Next" at bounding box center [591, 469] width 200 height 49
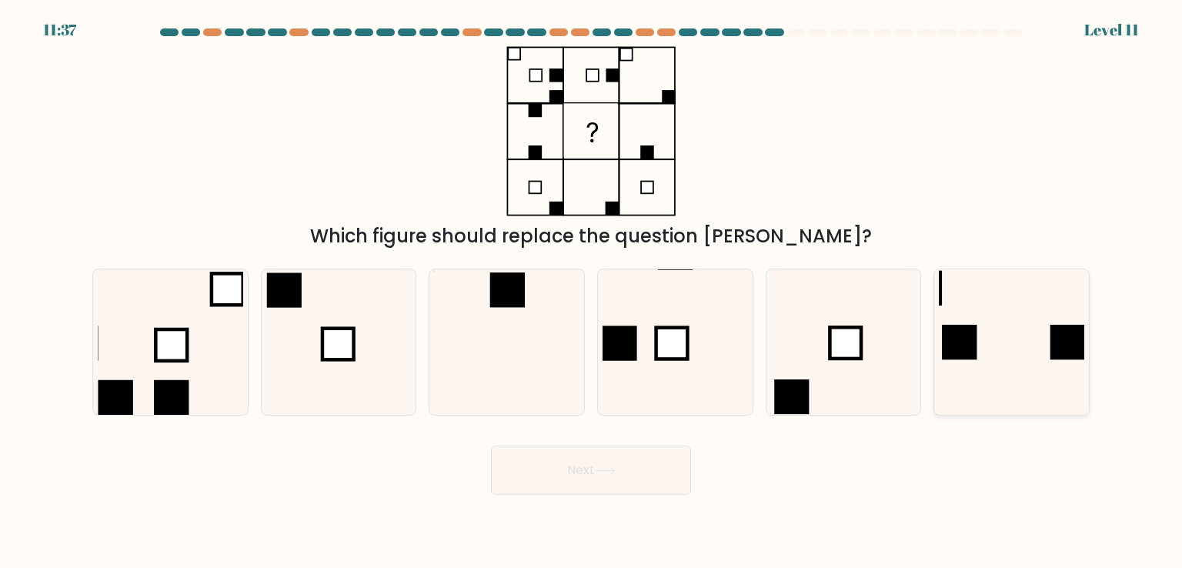
click at [1056, 356] on rect at bounding box center [1067, 342] width 35 height 35
click at [592, 292] on input "f." at bounding box center [591, 288] width 1 height 8
radio input "true"
click at [652, 485] on button "Next" at bounding box center [591, 469] width 200 height 49
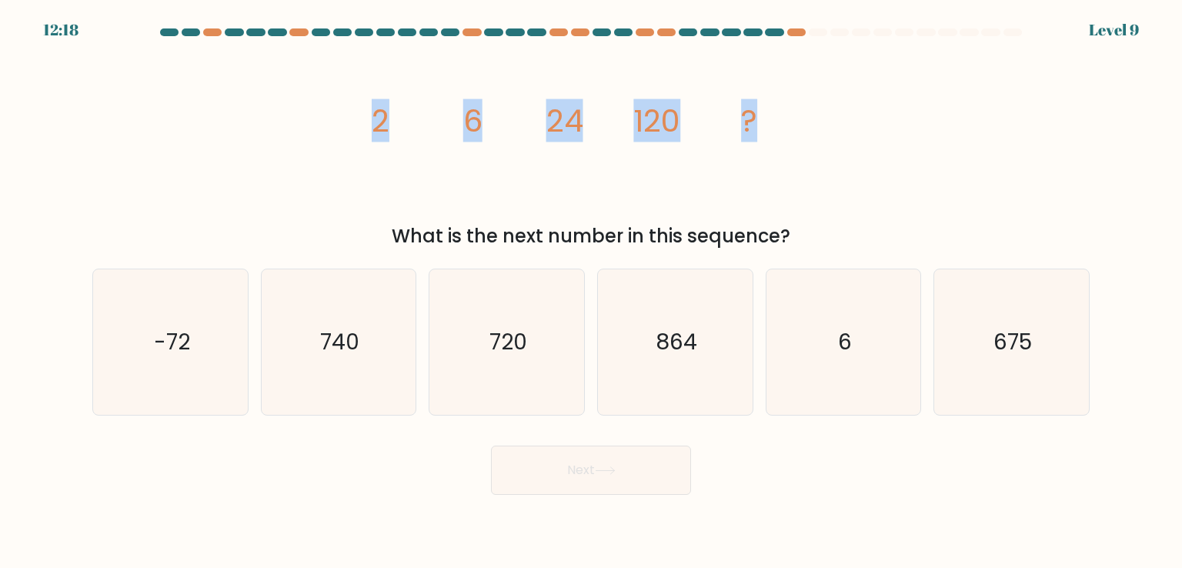
drag, startPoint x: 379, startPoint y: 123, endPoint x: 762, endPoint y: 112, distance: 384.1
click at [762, 112] on icon "image/svg+xml 2 6 24 120 ?" at bounding box center [591, 131] width 462 height 170
copy g "2 6 24 120 ?"
click at [523, 352] on text "720" at bounding box center [508, 341] width 38 height 31
click at [591, 292] on input "c. 720" at bounding box center [591, 288] width 1 height 8
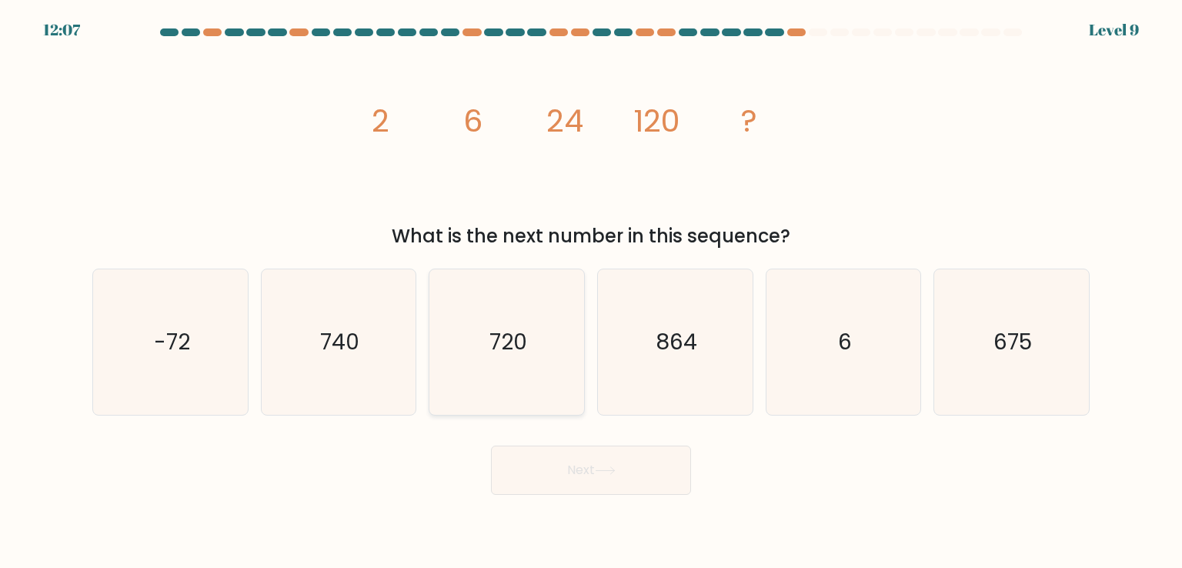
radio input "true"
click at [542, 450] on button "Next" at bounding box center [591, 469] width 200 height 49
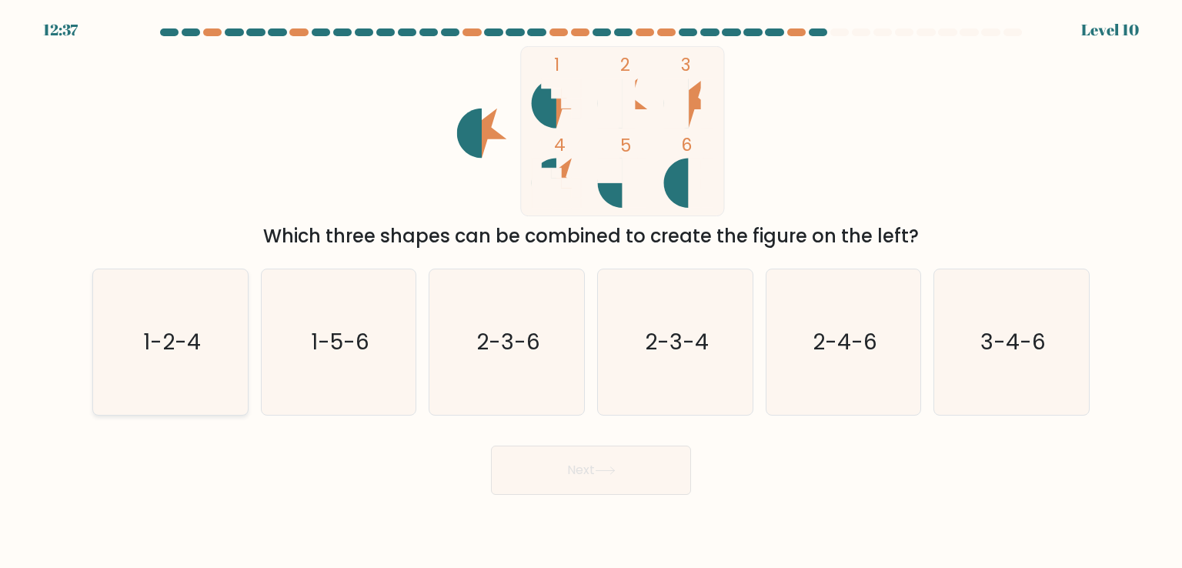
click at [187, 312] on icon "1-2-4" at bounding box center [170, 341] width 145 height 145
click at [591, 292] on input "a. 1-2-4" at bounding box center [591, 288] width 1 height 8
radio input "true"
click at [575, 480] on button "Next" at bounding box center [591, 469] width 200 height 49
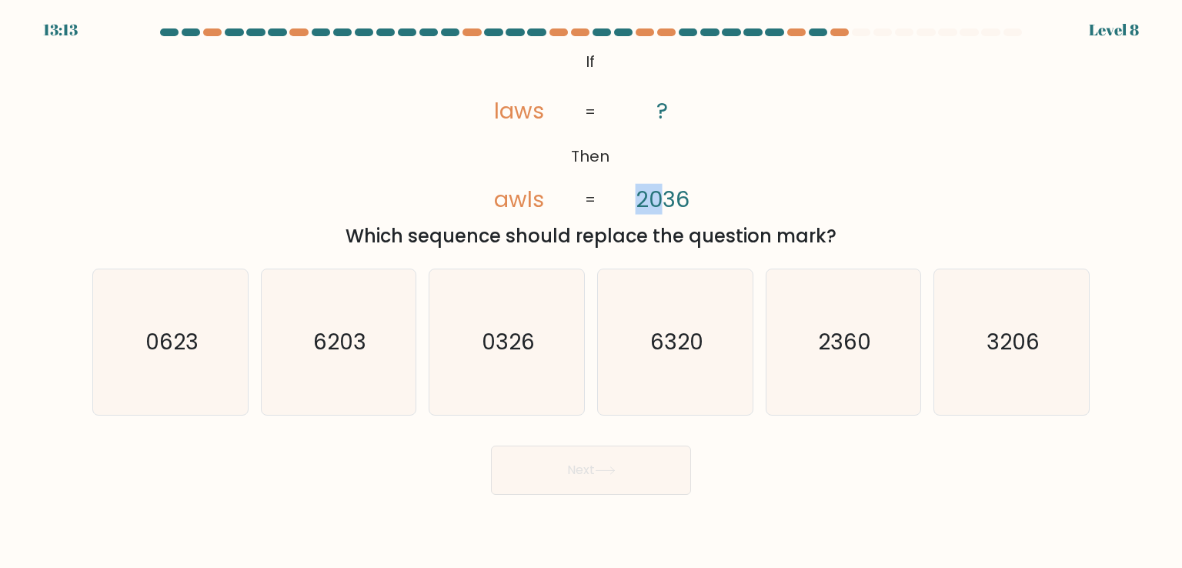
drag, startPoint x: 640, startPoint y: 196, endPoint x: 656, endPoint y: 201, distance: 16.1
click at [656, 201] on tspan "2036" at bounding box center [663, 199] width 54 height 31
click at [1022, 315] on icon "3206" at bounding box center [1011, 341] width 145 height 145
click at [592, 292] on input "f. 3206" at bounding box center [591, 288] width 1 height 8
radio input "true"
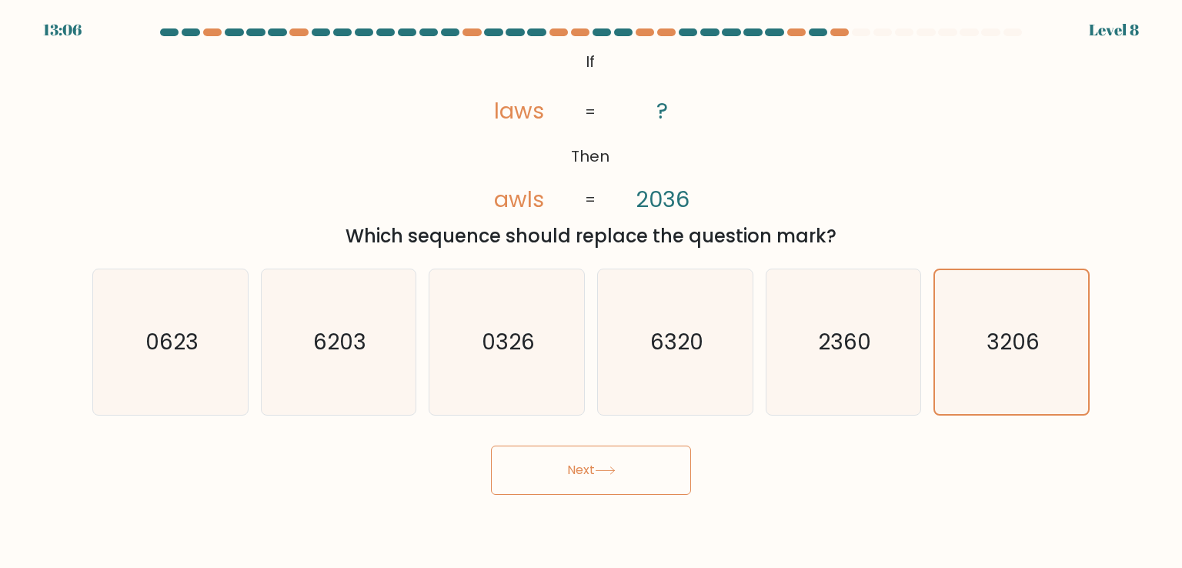
click at [632, 474] on button "Next" at bounding box center [591, 469] width 200 height 49
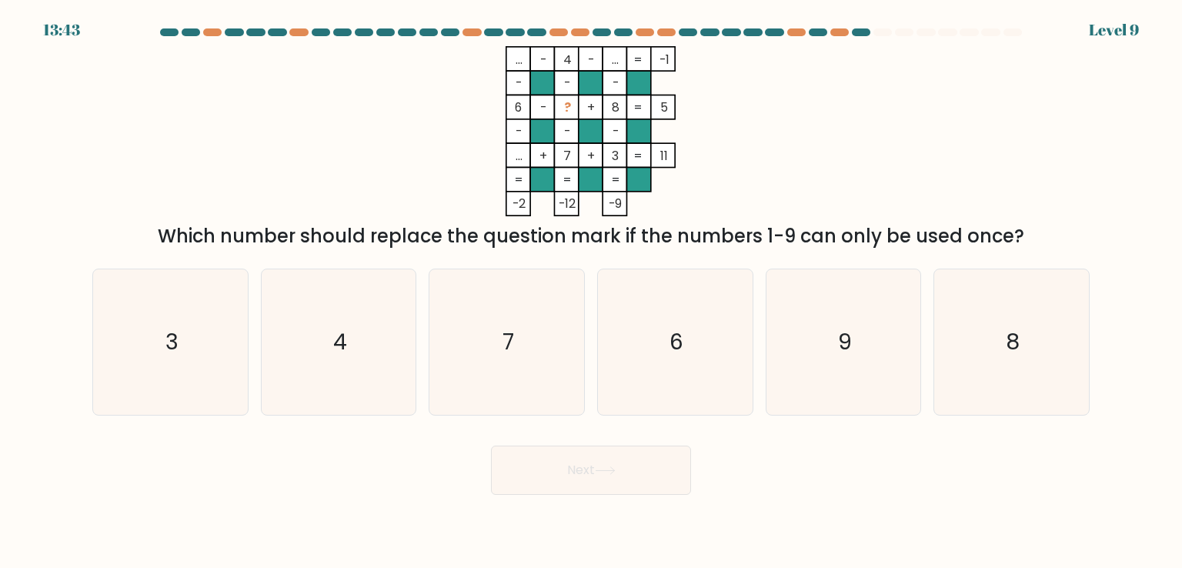
drag, startPoint x: 559, startPoint y: 56, endPoint x: 571, endPoint y: 175, distance: 119.1
click at [571, 172] on icon "... - 4 - ... -1 - - - 6 - ? + 8 5 - - - ... + 7 + 3 = 11 = = = = -2 -12 -9 =" at bounding box center [591, 131] width 462 height 170
click at [571, 205] on tspan "-12" at bounding box center [567, 204] width 17 height 18
click at [222, 312] on icon "3" at bounding box center [170, 341] width 145 height 145
click at [591, 292] on input "a. 3" at bounding box center [591, 288] width 1 height 8
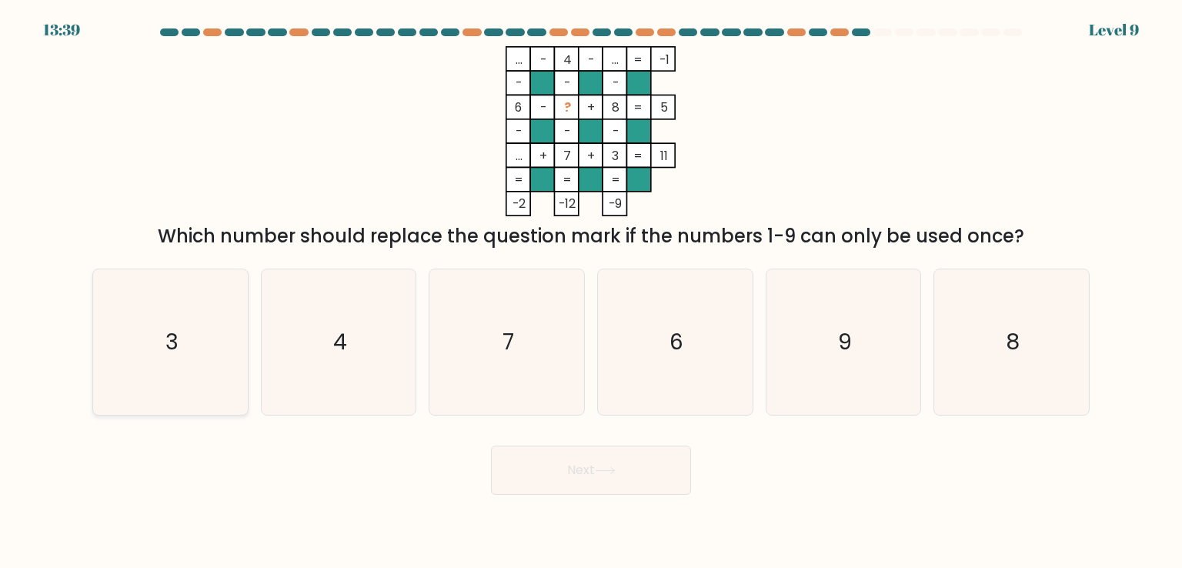
radio input "true"
click at [523, 478] on button "Next" at bounding box center [591, 469] width 200 height 49
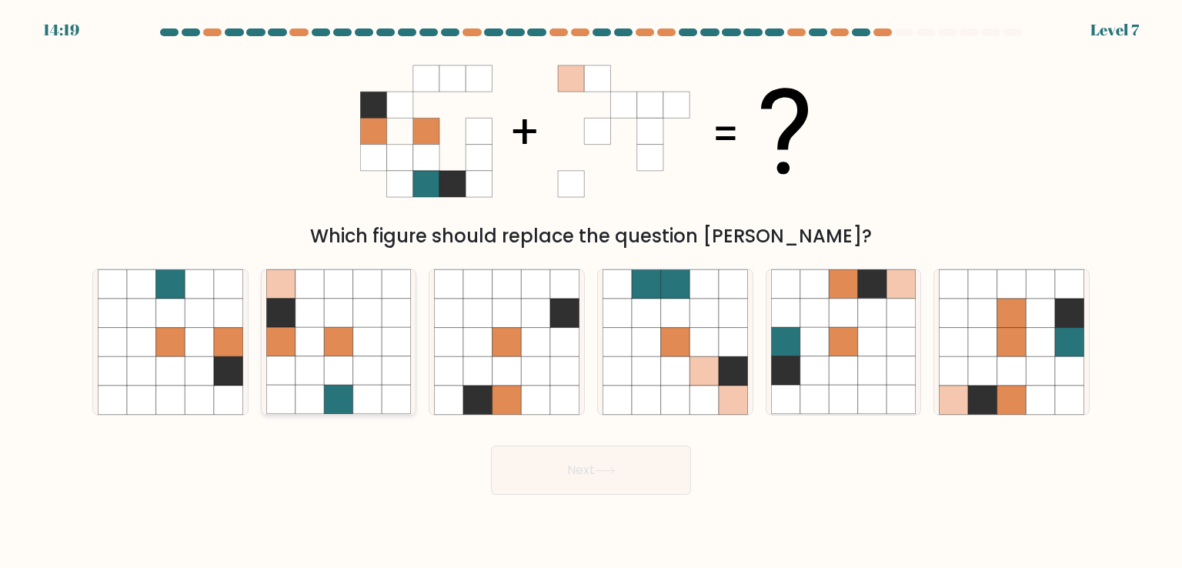
click at [345, 324] on icon at bounding box center [338, 313] width 29 height 29
click at [591, 292] on input "b." at bounding box center [591, 288] width 1 height 8
radio input "true"
click at [570, 465] on button "Next" at bounding box center [591, 469] width 200 height 49
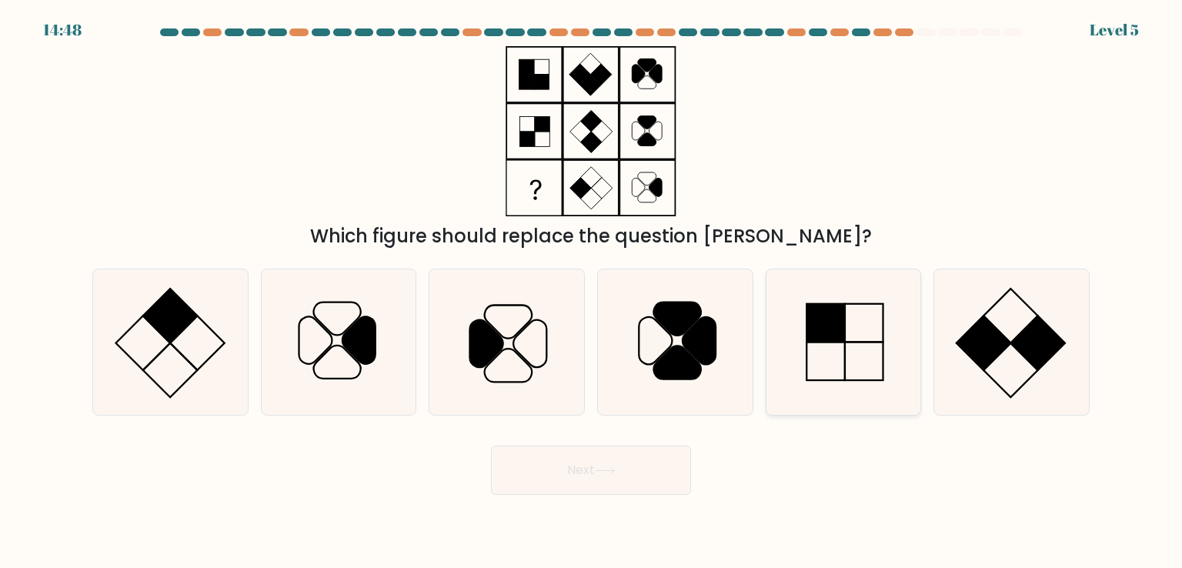
click at [807, 322] on rect at bounding box center [825, 323] width 38 height 38
click at [592, 292] on input "e." at bounding box center [591, 288] width 1 height 8
radio input "true"
click at [600, 463] on button "Next" at bounding box center [591, 469] width 200 height 49
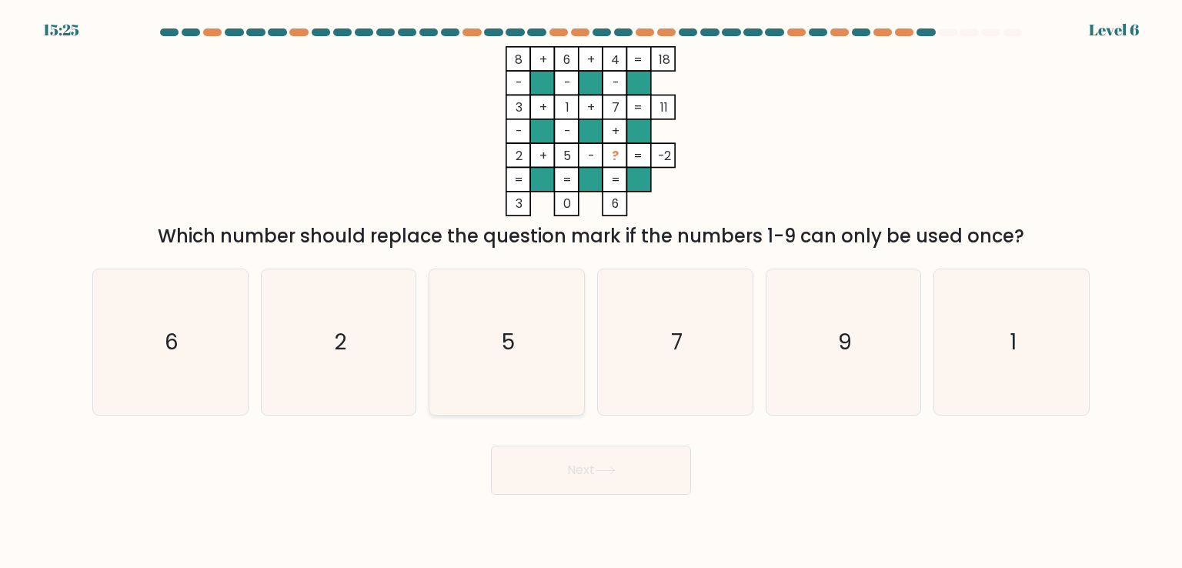
click at [544, 365] on icon "5" at bounding box center [506, 341] width 145 height 145
click at [591, 292] on input "c. 5" at bounding box center [591, 288] width 1 height 8
radio input "true"
click at [563, 436] on form at bounding box center [591, 261] width 1182 height 466
click at [568, 470] on button "Next" at bounding box center [591, 469] width 200 height 49
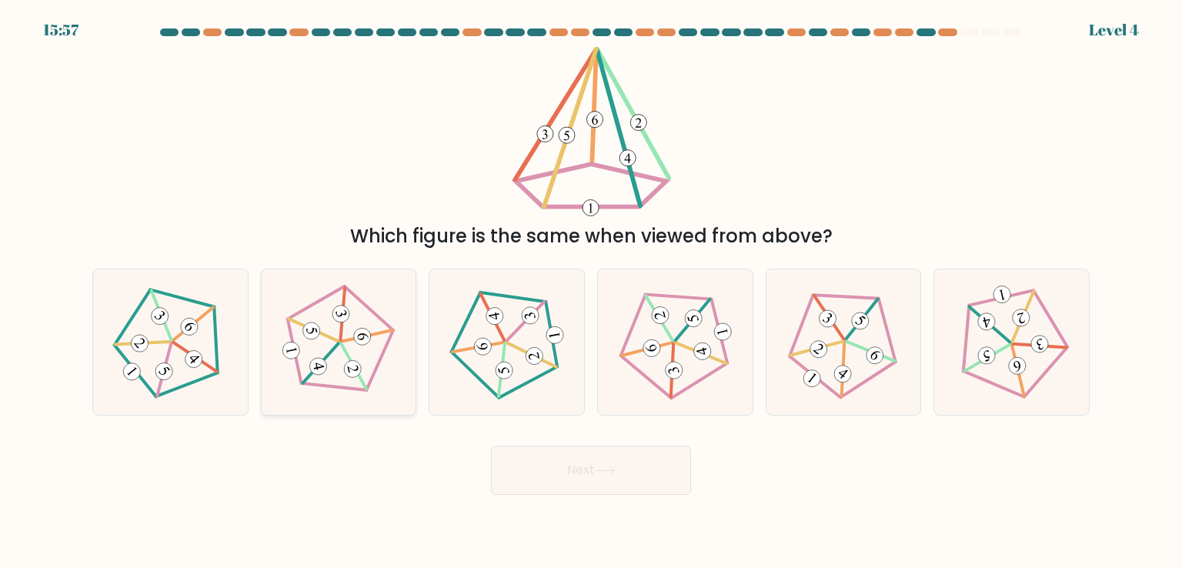
click at [322, 361] on 517 at bounding box center [318, 367] width 20 height 20
click at [591, 292] on input "b." at bounding box center [591, 288] width 1 height 8
radio input "true"
click at [592, 458] on button "Next" at bounding box center [591, 469] width 200 height 49
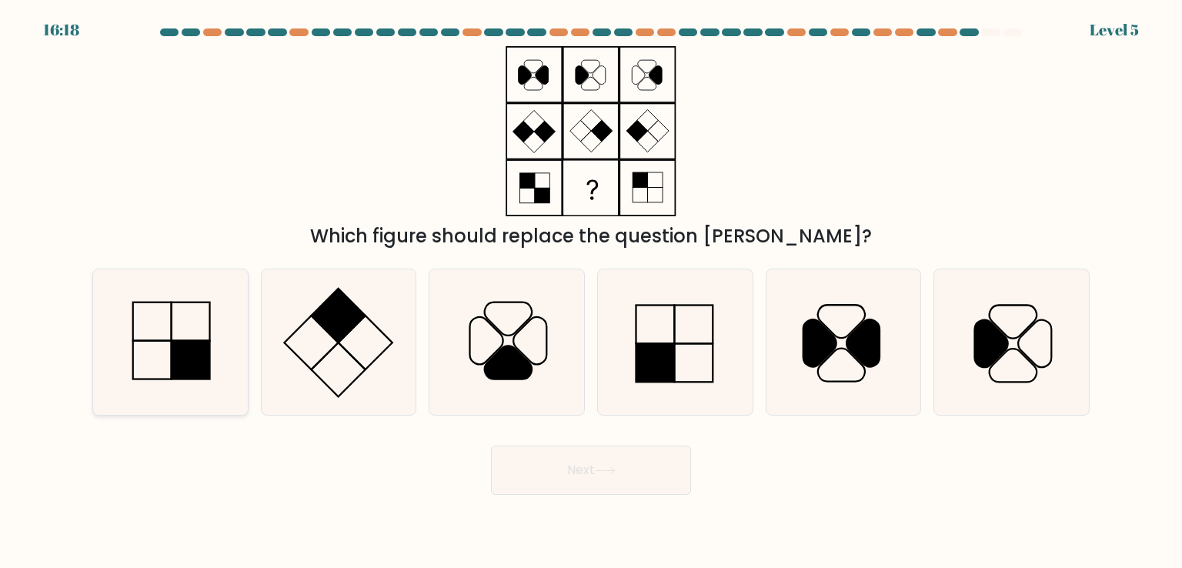
click at [159, 349] on icon at bounding box center [170, 341] width 145 height 145
click at [591, 292] on input "a." at bounding box center [591, 288] width 1 height 8
radio input "true"
click at [642, 465] on button "Next" at bounding box center [591, 469] width 200 height 49
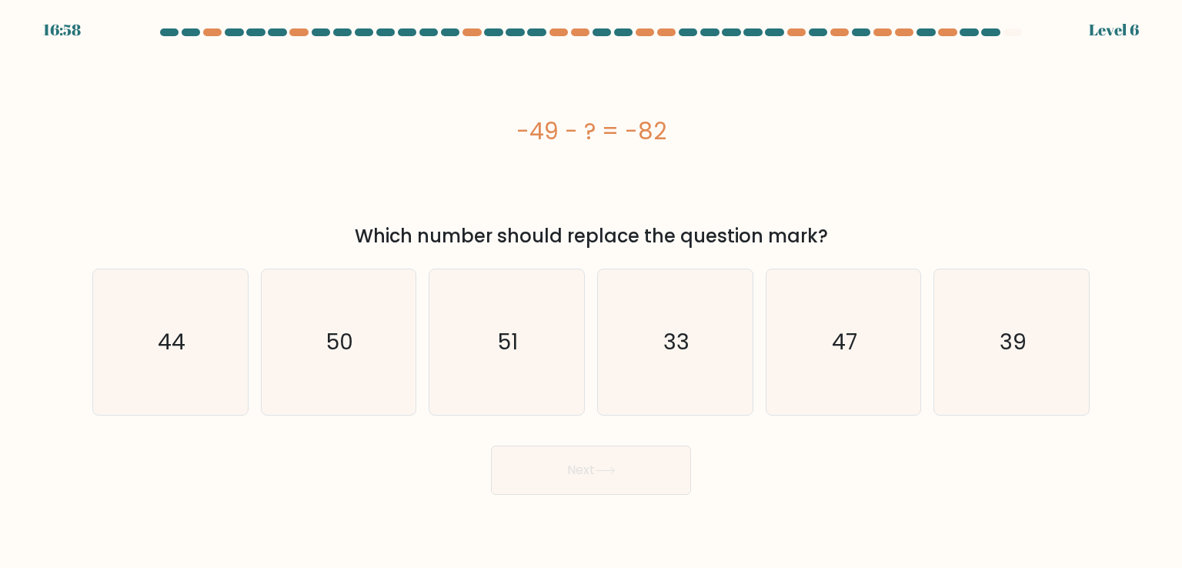
drag, startPoint x: 669, startPoint y: 137, endPoint x: 514, endPoint y: 158, distance: 156.8
click at [514, 158] on div "-49 - ? = -82" at bounding box center [590, 131] width 997 height 170
copy div "-49 - ? = -82"
click at [650, 368] on icon "33" at bounding box center [674, 341] width 145 height 145
click at [592, 292] on input "d. 33" at bounding box center [591, 288] width 1 height 8
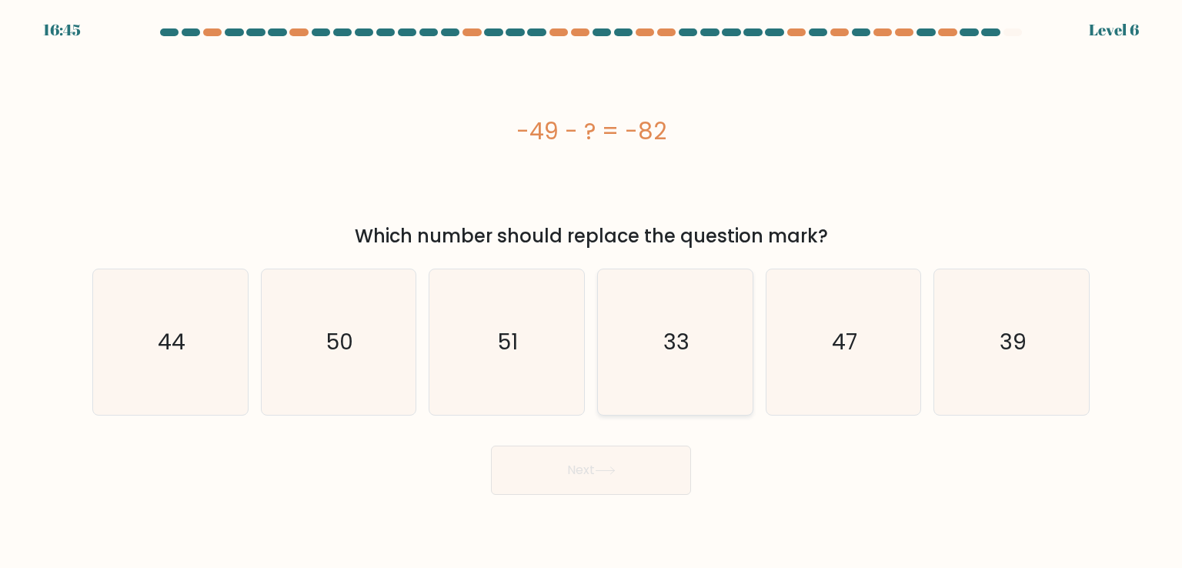
radio input "true"
click at [657, 469] on button "Next" at bounding box center [591, 469] width 200 height 49
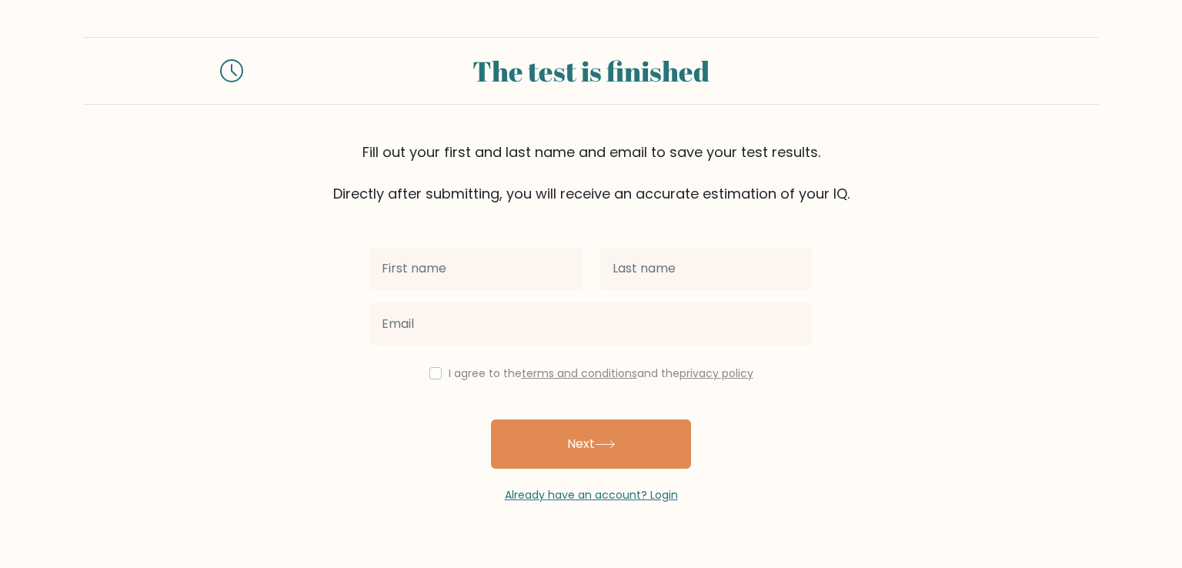
click at [557, 250] on input "text" at bounding box center [475, 268] width 212 height 43
type input "[PERSON_NAME]"
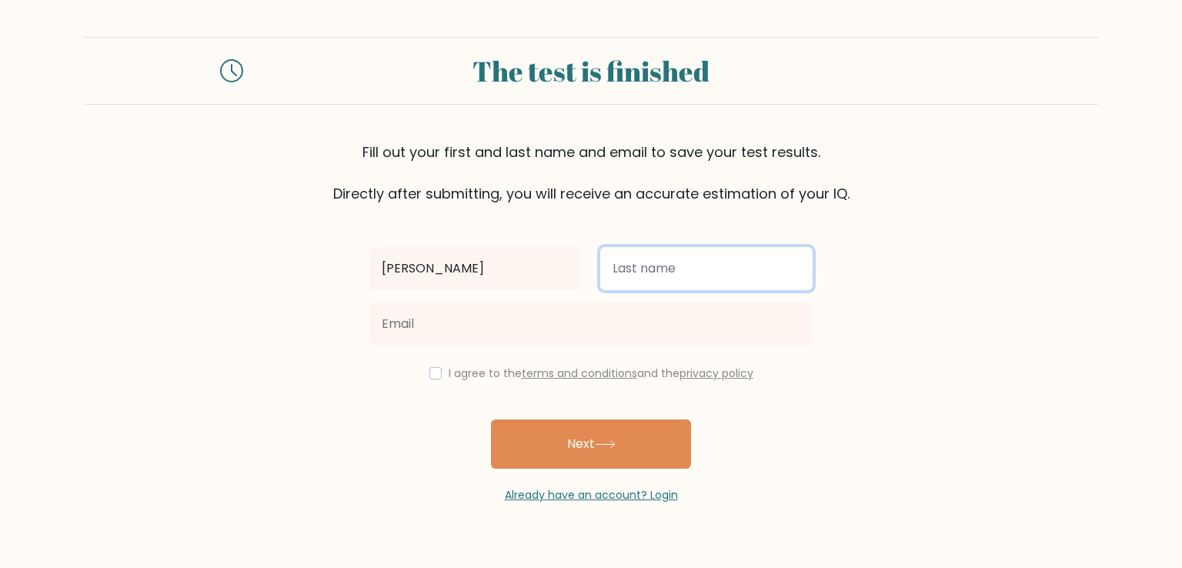
click at [667, 274] on input "text" at bounding box center [706, 268] width 212 height 43
type input "Ubas"
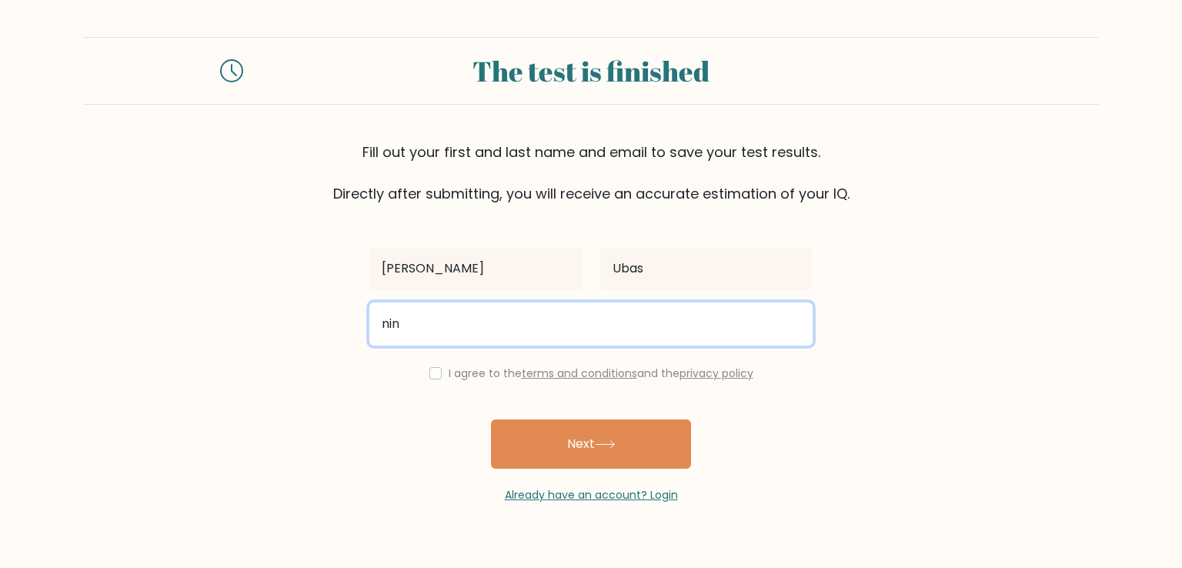
type input "ninanjelliubas@gmail.com"
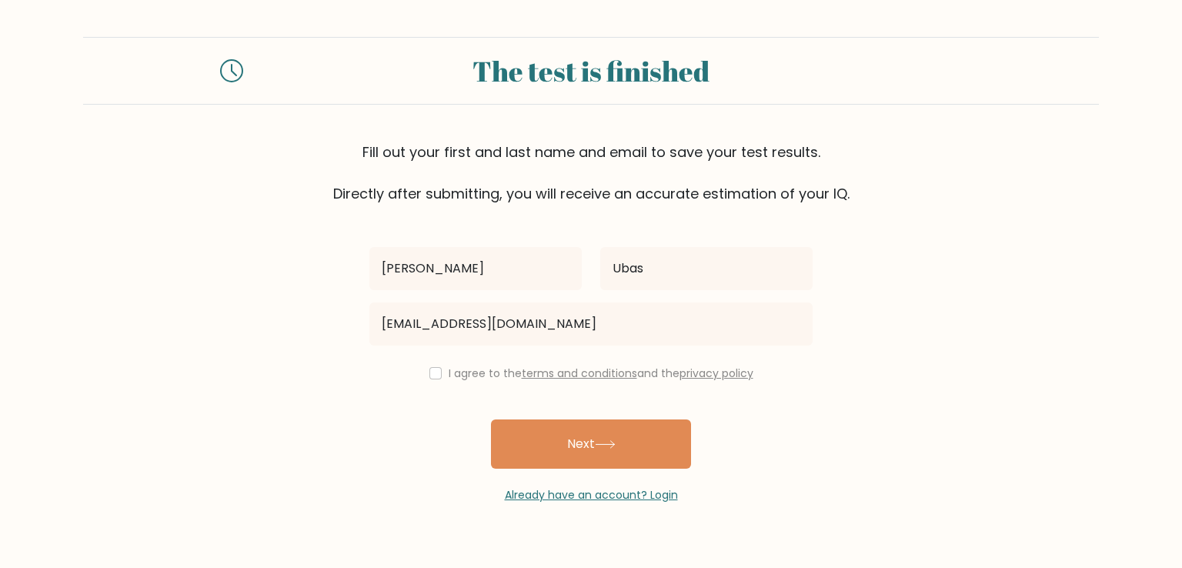
click at [443, 367] on div "I agree to the terms and conditions and the privacy policy" at bounding box center [591, 373] width 462 height 18
click at [437, 376] on input "checkbox" at bounding box center [435, 373] width 12 height 12
checkbox input "true"
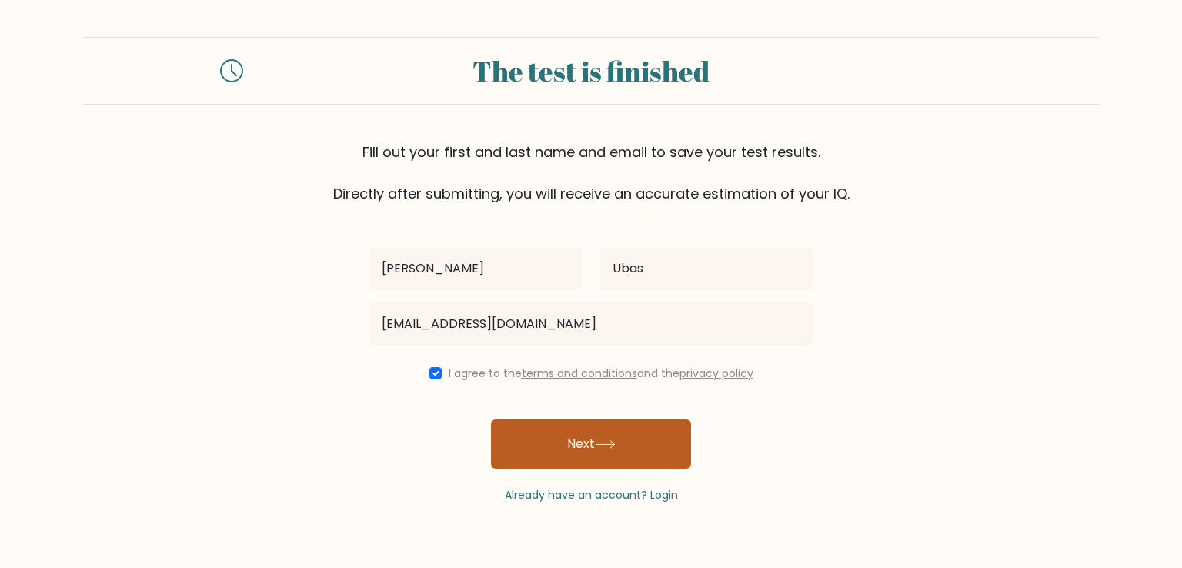
click at [588, 442] on button "Next" at bounding box center [591, 443] width 200 height 49
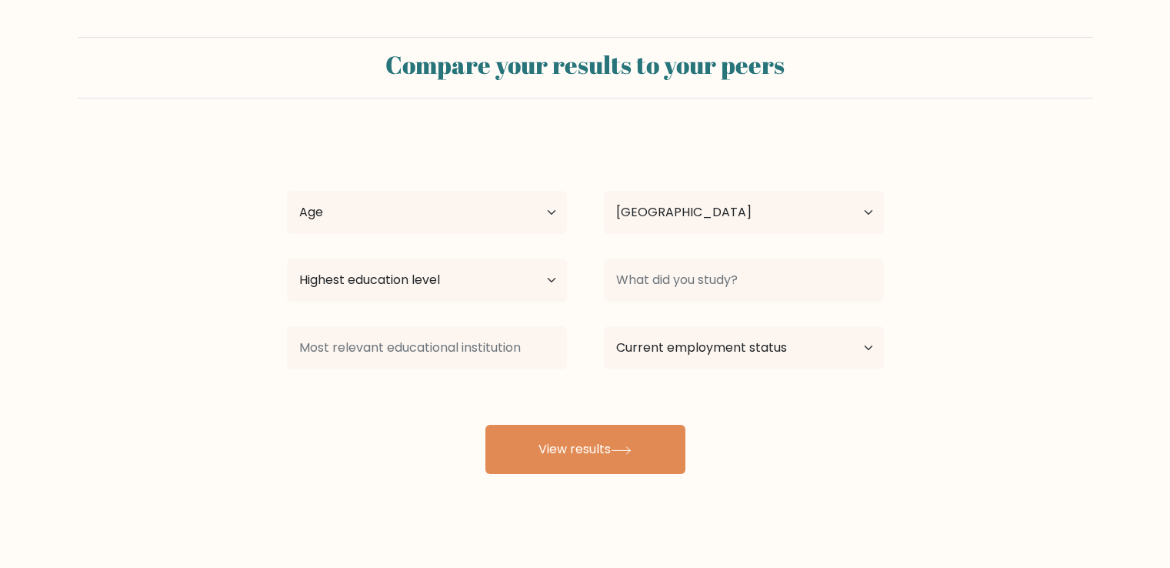
select select "PH"
click at [490, 207] on select "Age Under 18 years old 18-24 years old 25-34 years old 35-44 years old 45-54 ye…" at bounding box center [427, 212] width 280 height 43
select select "25_34"
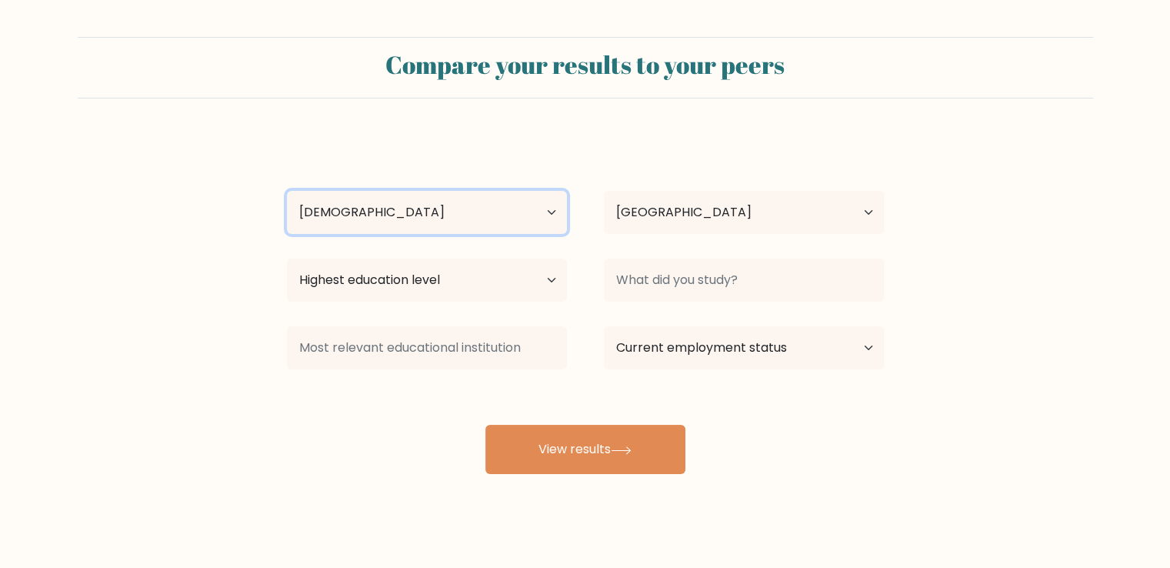
click at [287, 191] on select "Age Under 18 years old 18-24 years old 25-34 years old 35-44 years old 45-54 ye…" at bounding box center [427, 212] width 280 height 43
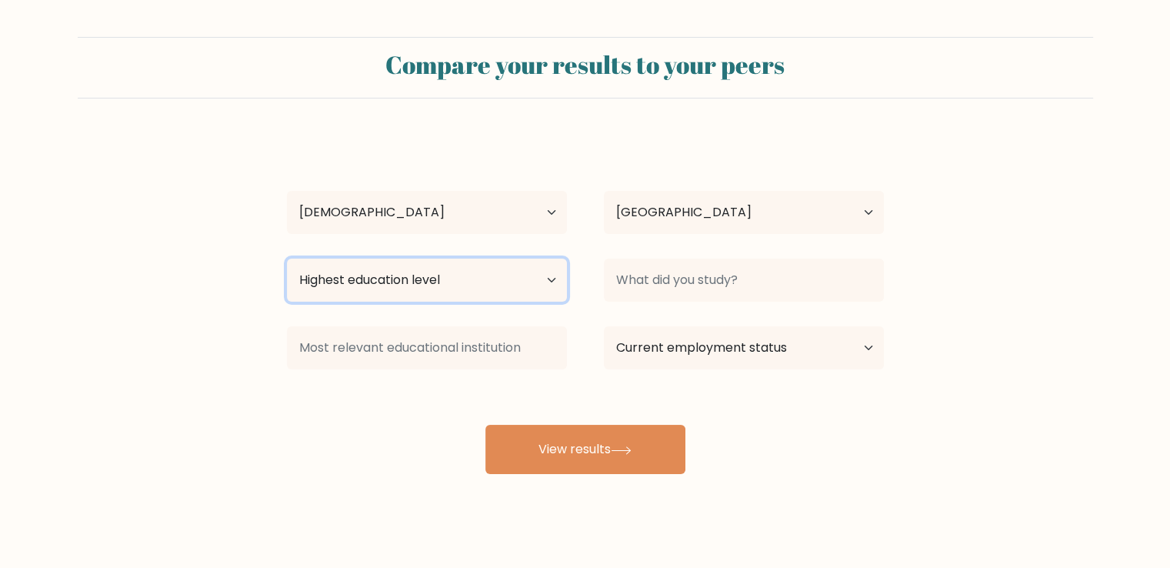
click at [437, 284] on select "Highest education level No schooling Primary Lower Secondary Upper Secondary Oc…" at bounding box center [427, 280] width 280 height 43
select select "bachelors_degree"
click at [287, 259] on select "Highest education level No schooling Primary Lower Secondary Upper Secondary Oc…" at bounding box center [427, 280] width 280 height 43
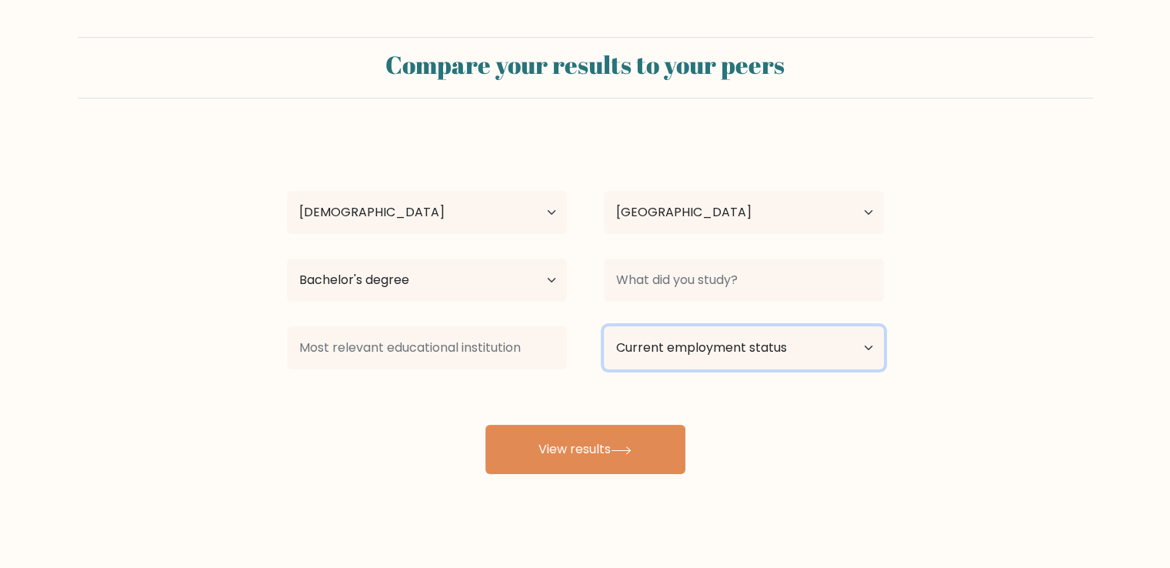
click at [668, 347] on select "Current employment status Employed Student Retired Other / prefer not to answer" at bounding box center [744, 347] width 280 height 43
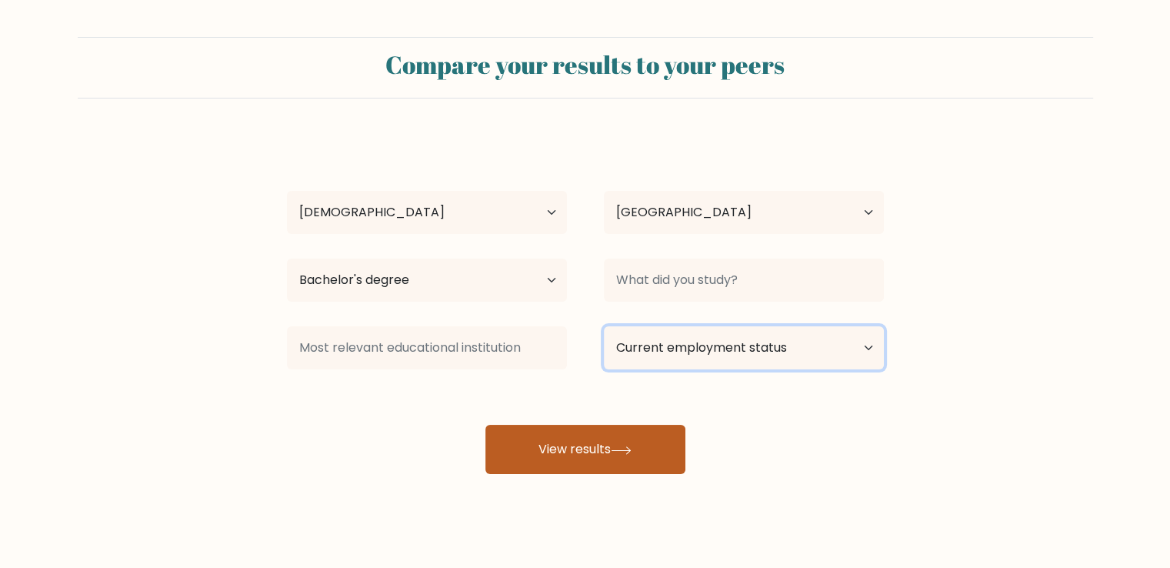
select select "other"
click at [604, 326] on select "Current employment status Employed Student Retired Other / prefer not to answer" at bounding box center [744, 347] width 280 height 43
click at [601, 436] on button "View results" at bounding box center [585, 449] width 200 height 49
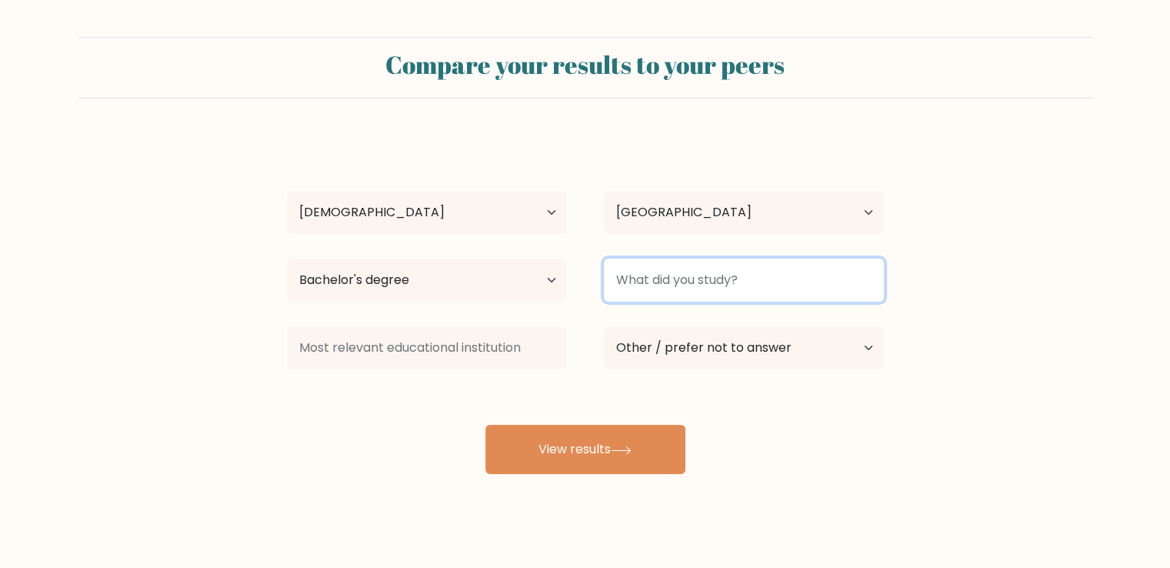
click at [738, 271] on input at bounding box center [744, 280] width 280 height 43
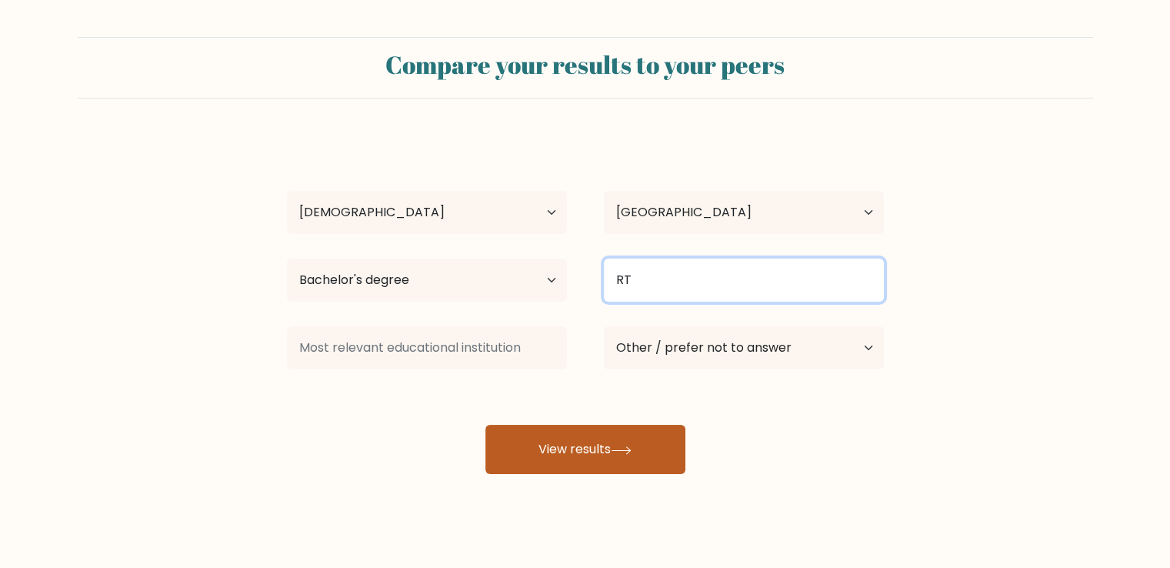
type input "RT"
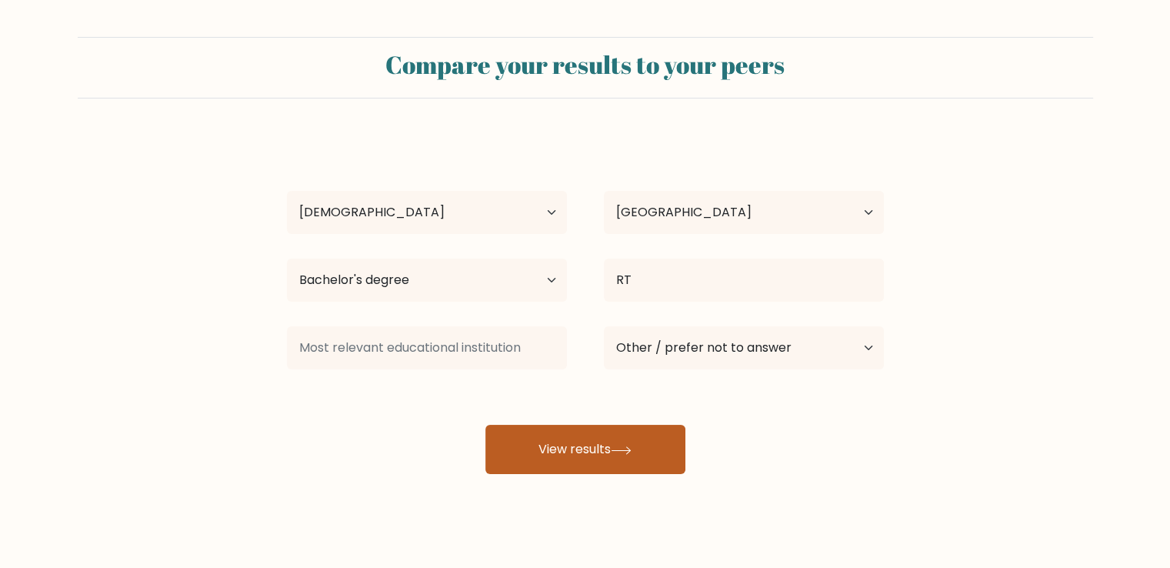
click at [515, 450] on button "View results" at bounding box center [585, 449] width 200 height 49
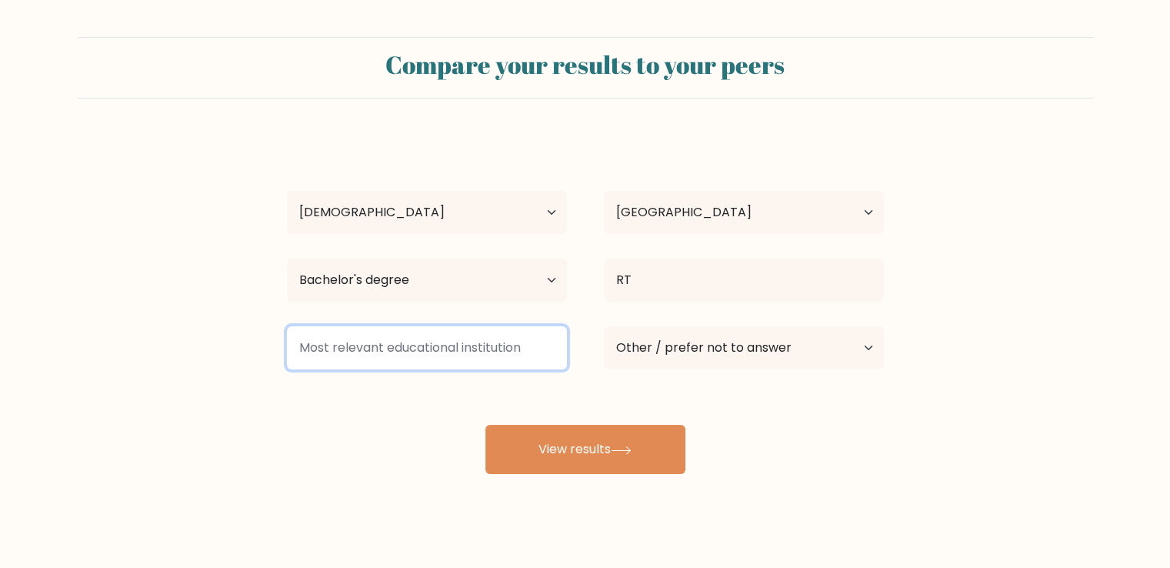
click at [465, 349] on input at bounding box center [427, 347] width 280 height 43
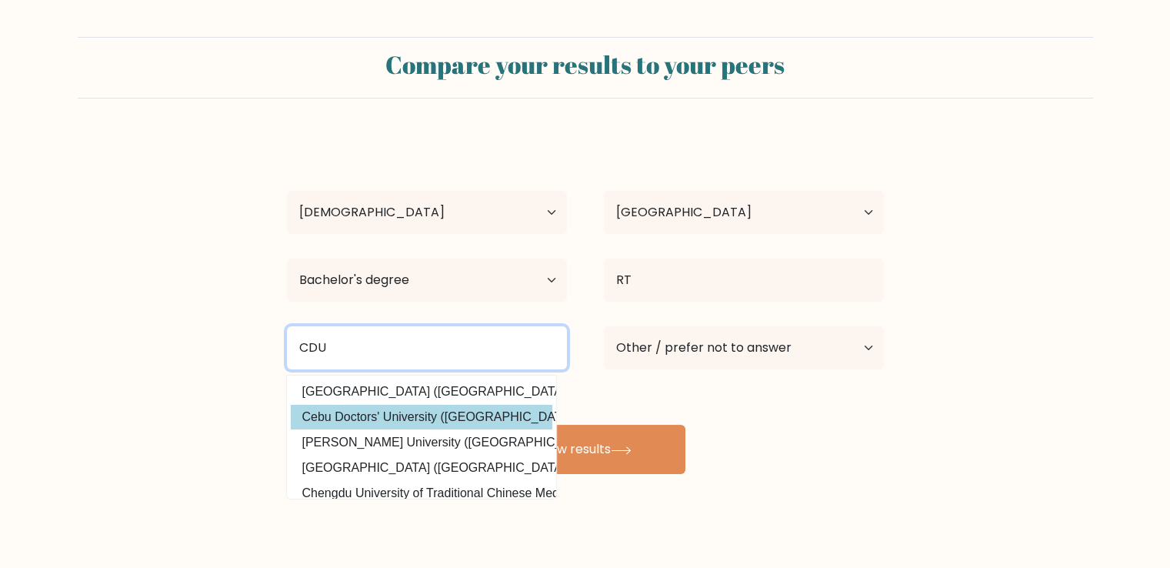
type input "CDU"
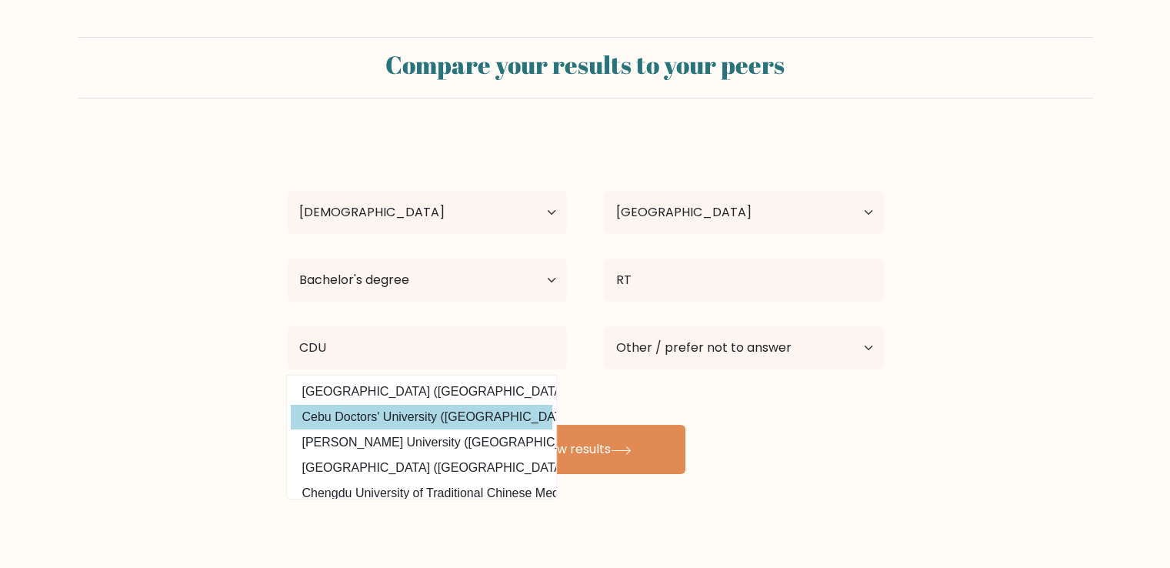
click at [485, 411] on div "Nina Anjelli Ubas Age Under 18 years old 18-24 years old 25-34 years old 35-44 …" at bounding box center [586, 304] width 616 height 339
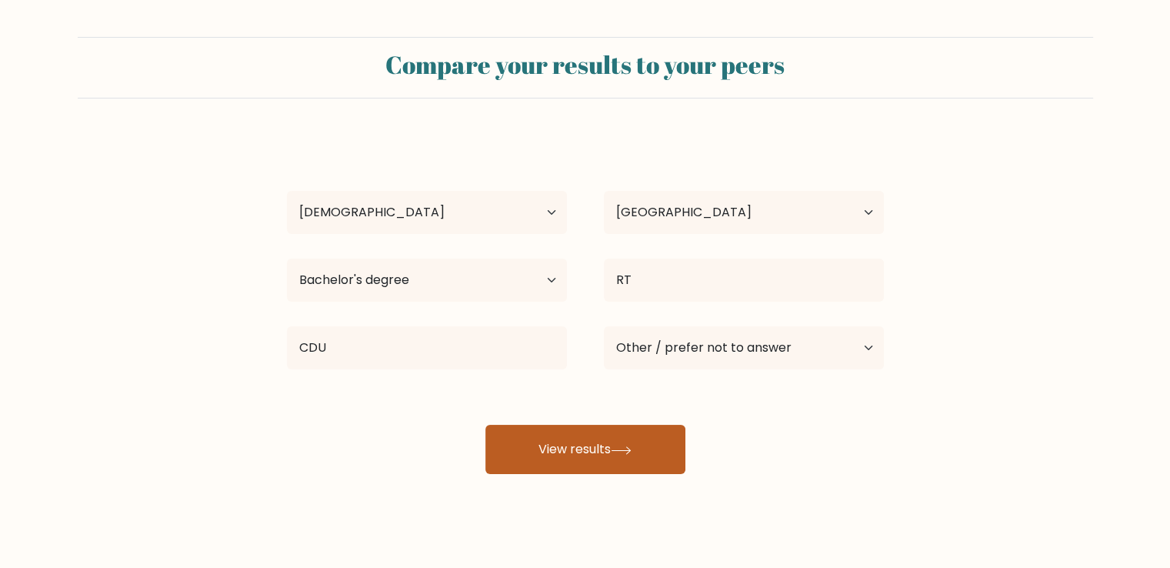
click at [565, 452] on button "View results" at bounding box center [585, 449] width 200 height 49
